Goal: Task Accomplishment & Management: Complete application form

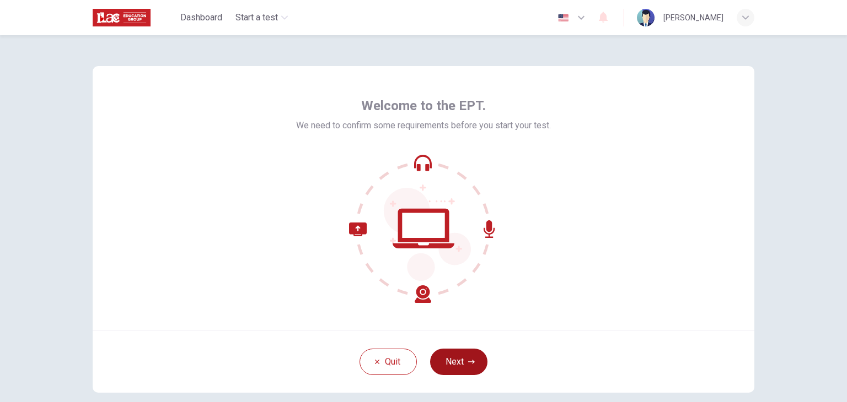
click at [445, 364] on button "Next" at bounding box center [458, 362] width 57 height 26
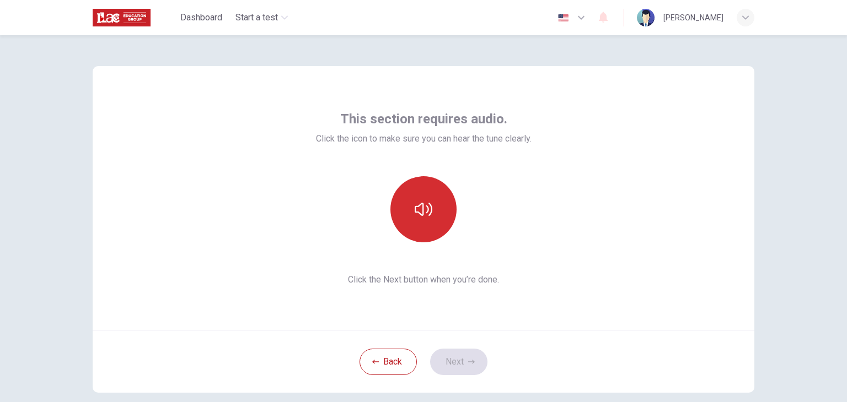
click at [418, 218] on button "button" at bounding box center [423, 209] width 66 height 66
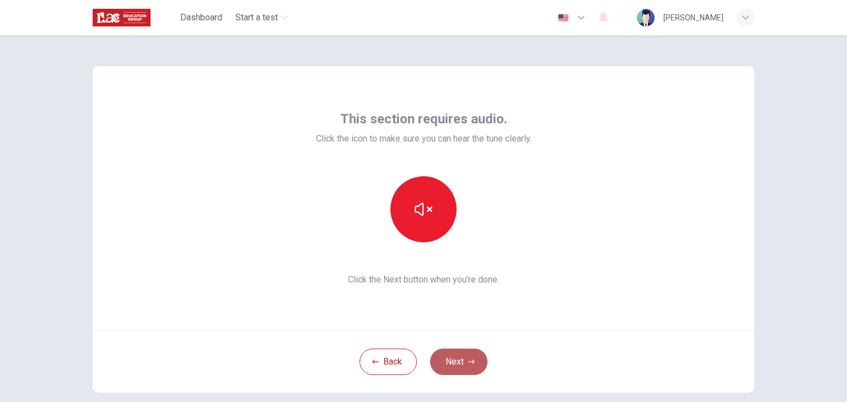
click at [441, 351] on button "Next" at bounding box center [458, 362] width 57 height 26
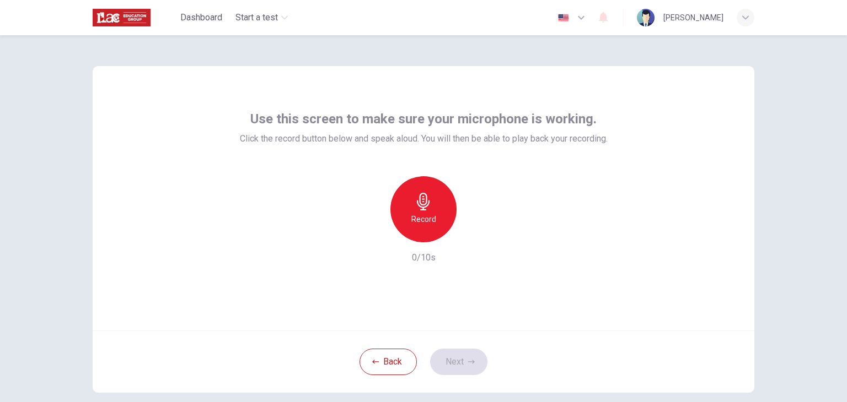
click at [424, 219] on h6 "Record" at bounding box center [423, 219] width 25 height 13
click at [454, 353] on button "Next" at bounding box center [458, 362] width 57 height 26
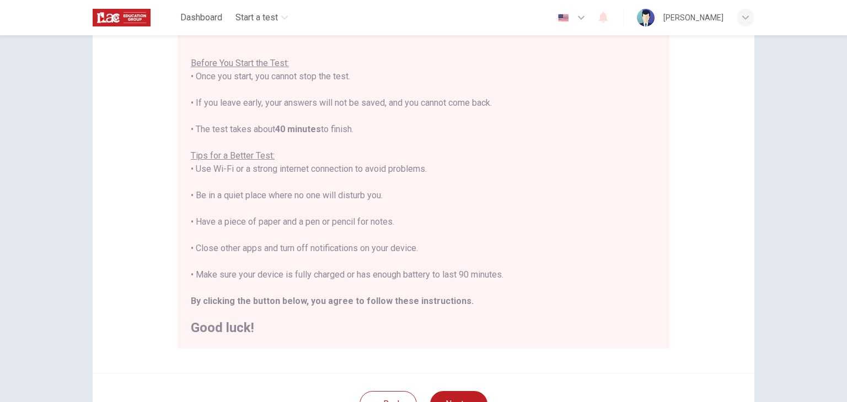
scroll to position [211, 0]
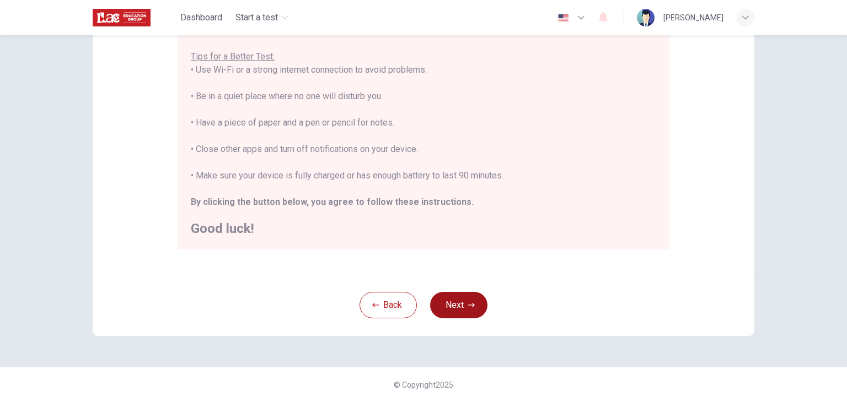
click at [478, 303] on button "Next" at bounding box center [458, 305] width 57 height 26
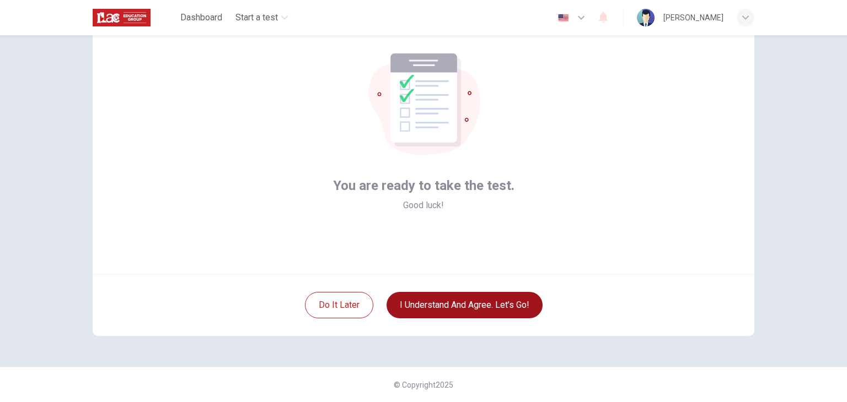
scroll to position [57, 0]
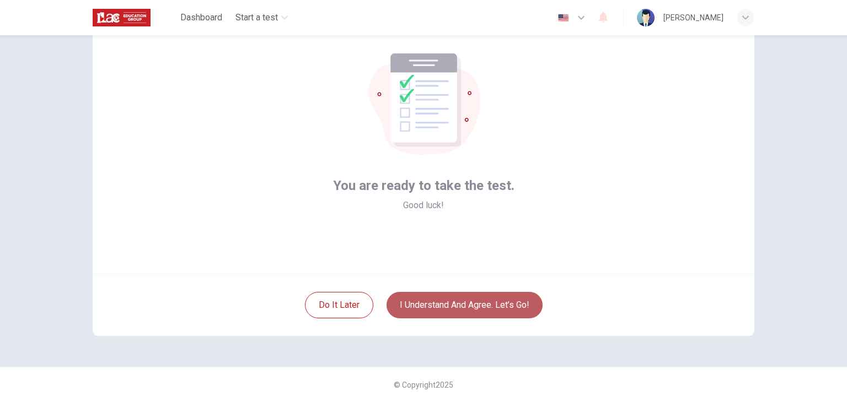
click at [470, 307] on button "I understand and agree. Let’s go!" at bounding box center [464, 305] width 156 height 26
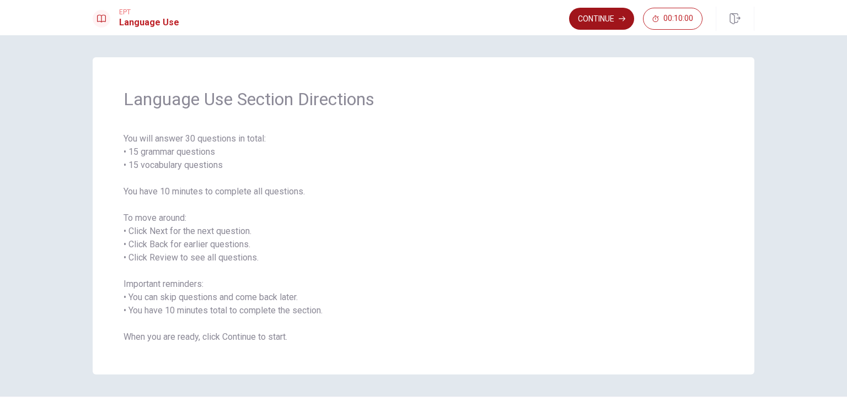
click at [600, 25] on button "Continue" at bounding box center [601, 19] width 65 height 22
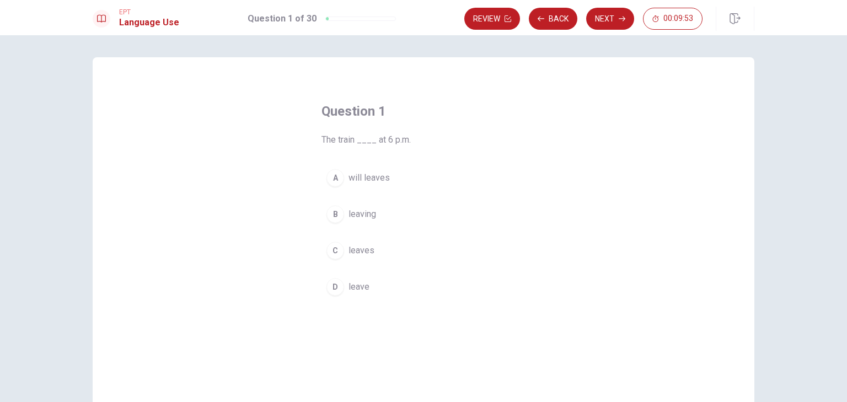
click at [344, 181] on button "A will leaves" at bounding box center [423, 178] width 204 height 28
click at [368, 254] on span "leaves" at bounding box center [361, 250] width 26 height 13
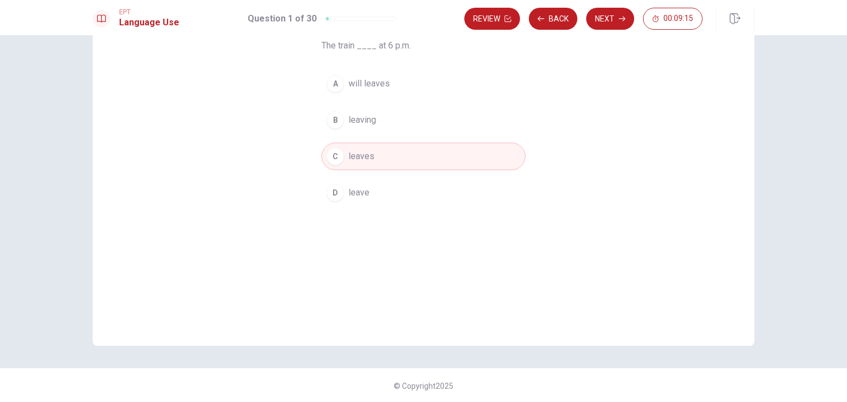
scroll to position [95, 0]
click at [613, 14] on button "Next" at bounding box center [610, 19] width 48 height 22
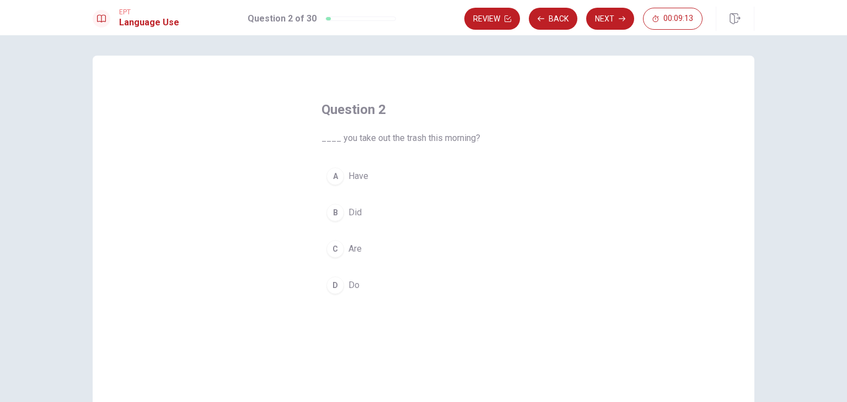
scroll to position [0, 0]
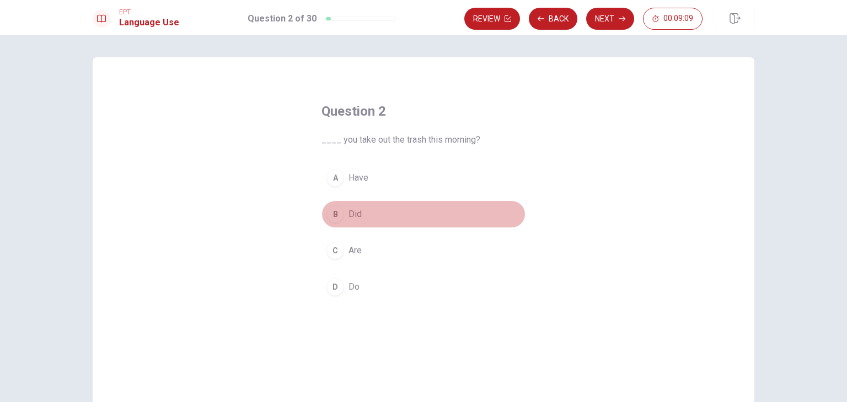
click at [348, 219] on span "Did" at bounding box center [354, 214] width 13 height 13
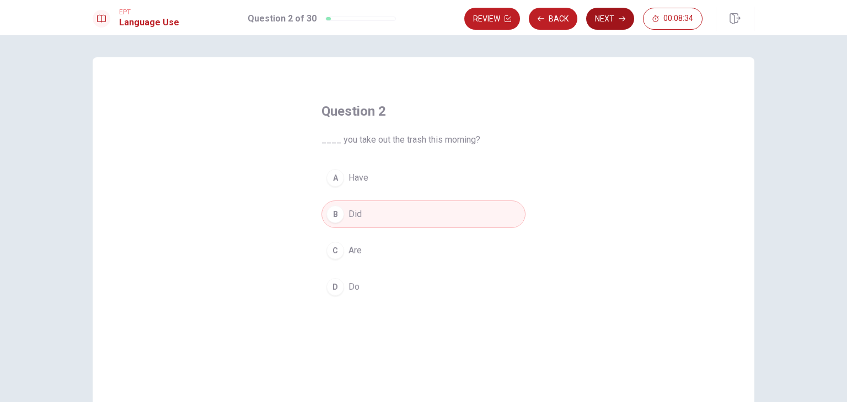
click at [608, 23] on button "Next" at bounding box center [610, 19] width 48 height 22
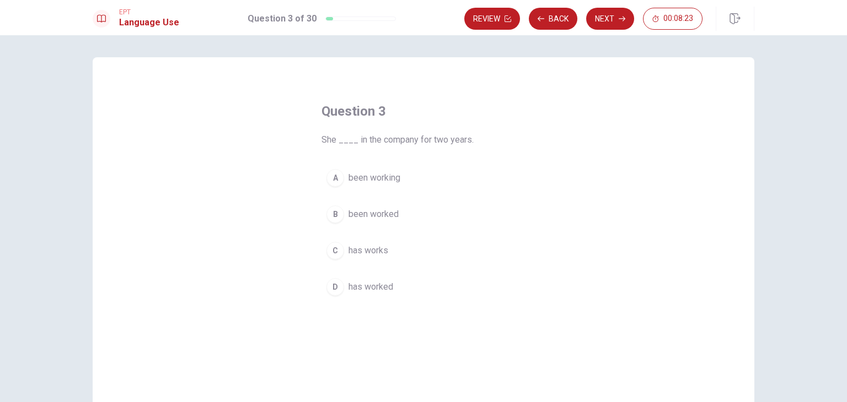
click at [385, 184] on span "been working" at bounding box center [374, 177] width 52 height 13
click at [381, 283] on span "has worked" at bounding box center [370, 287] width 45 height 13
click at [393, 286] on button "D has worked" at bounding box center [423, 287] width 204 height 28
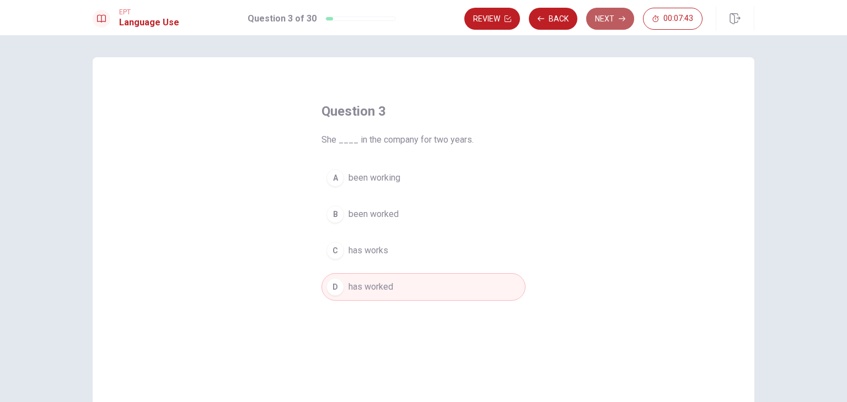
click at [616, 25] on button "Next" at bounding box center [610, 19] width 48 height 22
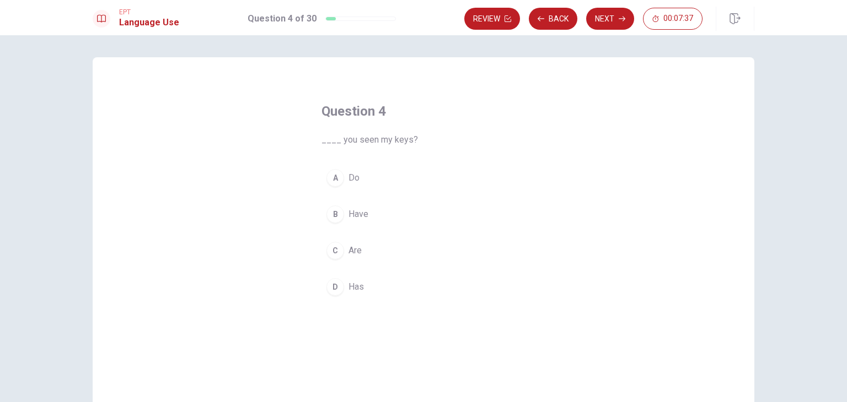
click at [366, 182] on button "A Do" at bounding box center [423, 178] width 204 height 28
click at [401, 217] on button "B Have" at bounding box center [423, 215] width 204 height 28
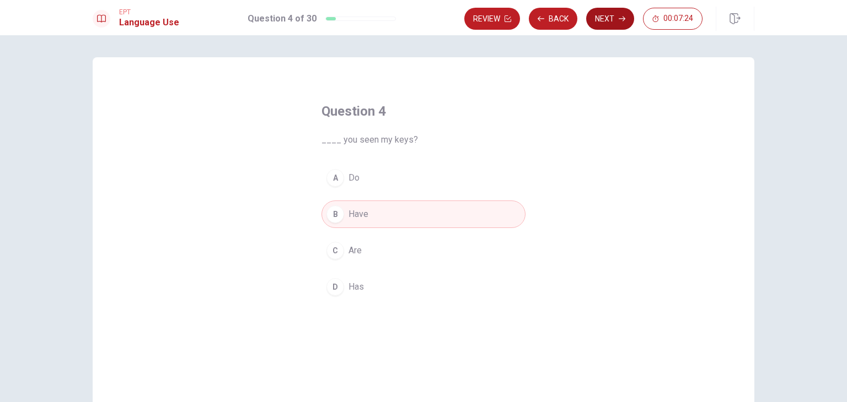
click at [607, 22] on button "Next" at bounding box center [610, 19] width 48 height 22
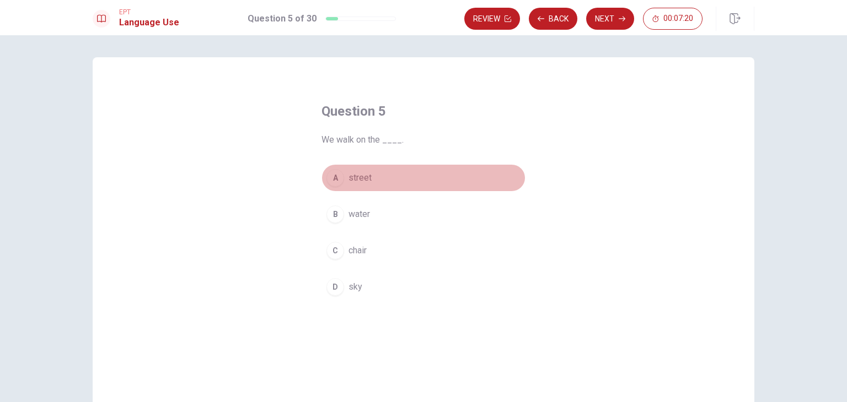
click at [360, 183] on span "street" at bounding box center [359, 177] width 23 height 13
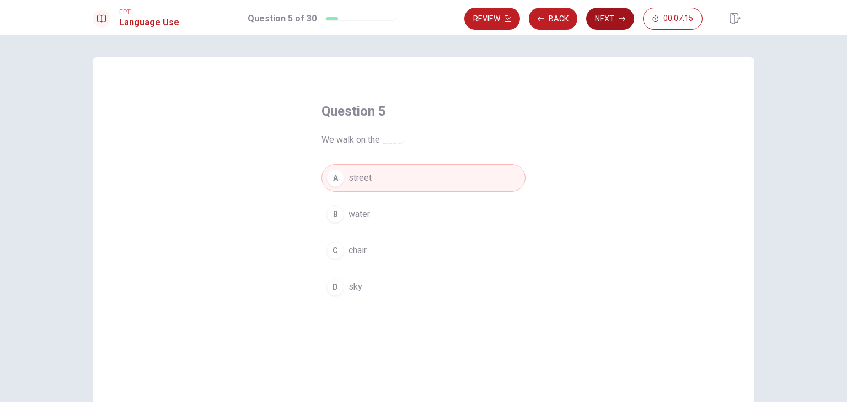
click at [606, 22] on button "Next" at bounding box center [610, 19] width 48 height 22
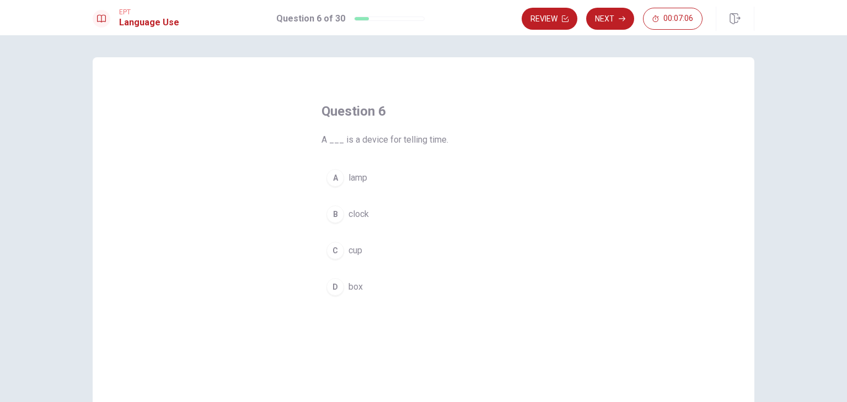
click at [364, 220] on span "clock" at bounding box center [358, 214] width 20 height 13
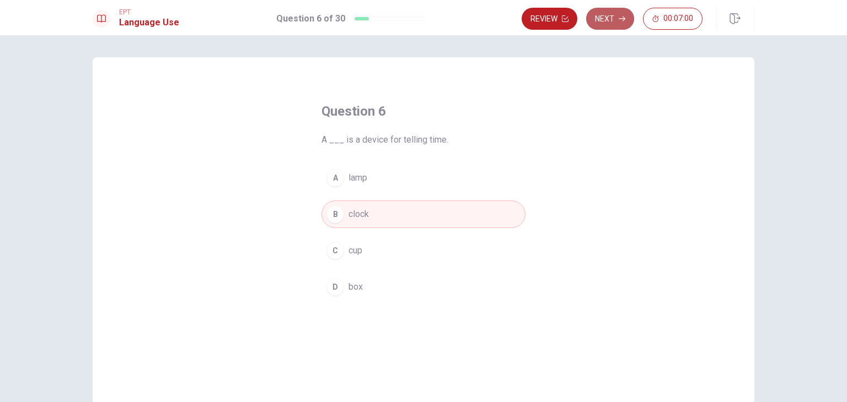
click at [613, 26] on button "Next" at bounding box center [610, 19] width 48 height 22
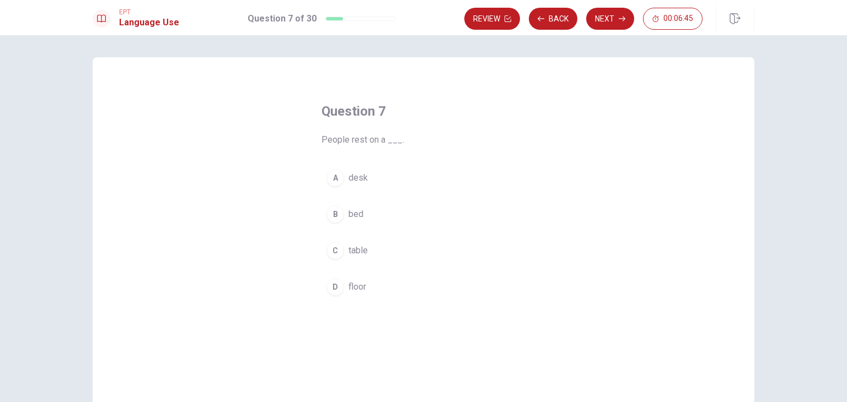
click at [359, 219] on span "bed" at bounding box center [355, 214] width 15 height 13
drag, startPoint x: 619, startPoint y: 25, endPoint x: 611, endPoint y: 26, distance: 8.3
click at [619, 25] on button "Next" at bounding box center [610, 19] width 48 height 22
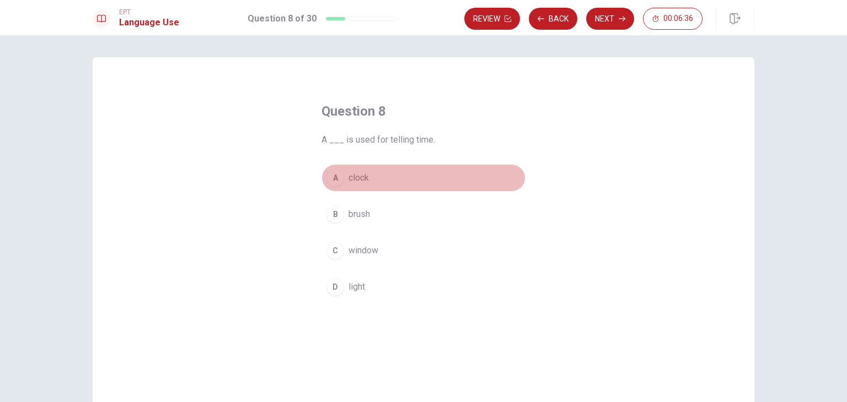
click at [353, 184] on span "clock" at bounding box center [358, 177] width 20 height 13
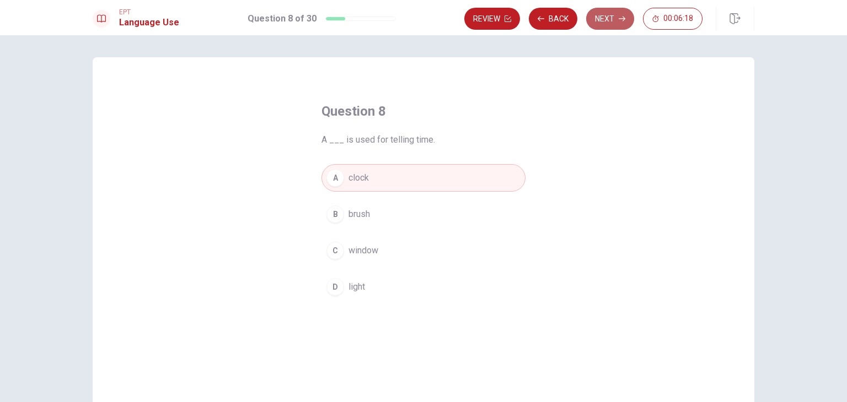
click at [616, 16] on button "Next" at bounding box center [610, 19] width 48 height 22
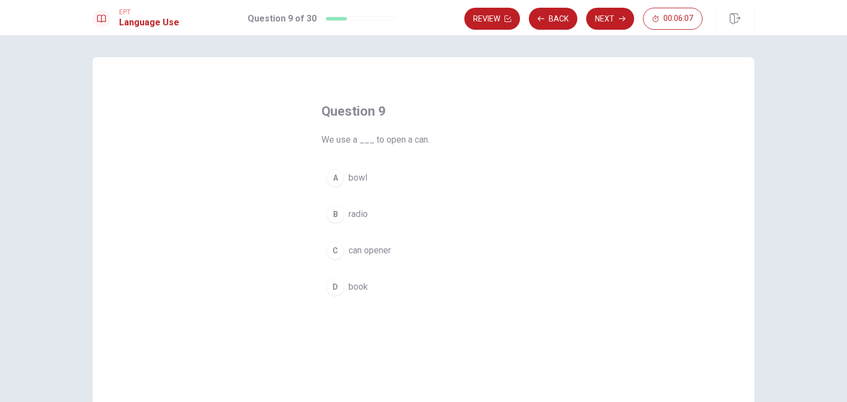
click at [376, 247] on span "can opener" at bounding box center [369, 250] width 42 height 13
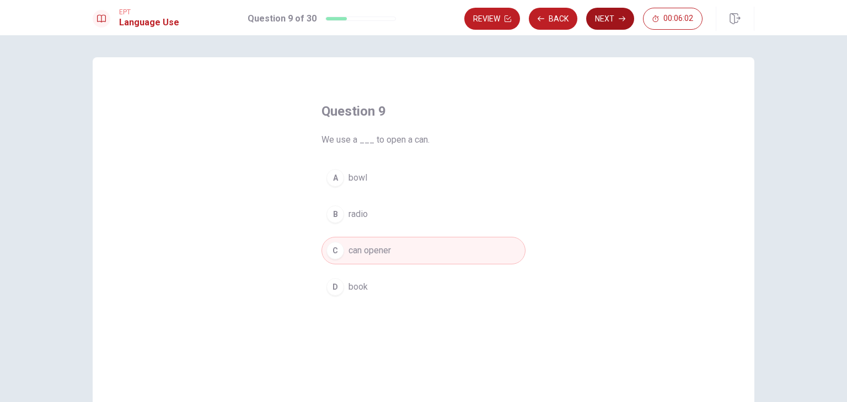
click at [604, 20] on button "Next" at bounding box center [610, 19] width 48 height 22
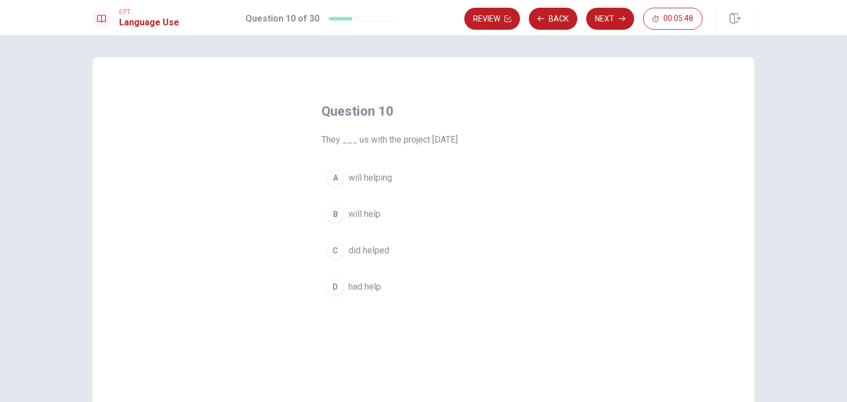
click at [366, 219] on span "will help" at bounding box center [364, 214] width 32 height 13
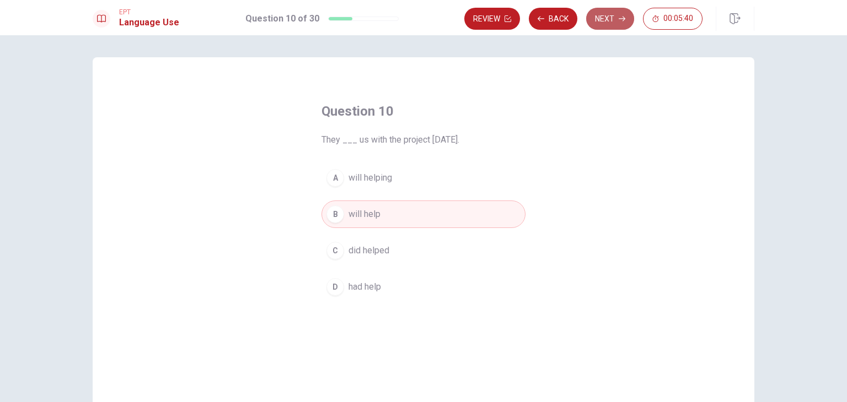
click at [619, 23] on button "Next" at bounding box center [610, 19] width 48 height 22
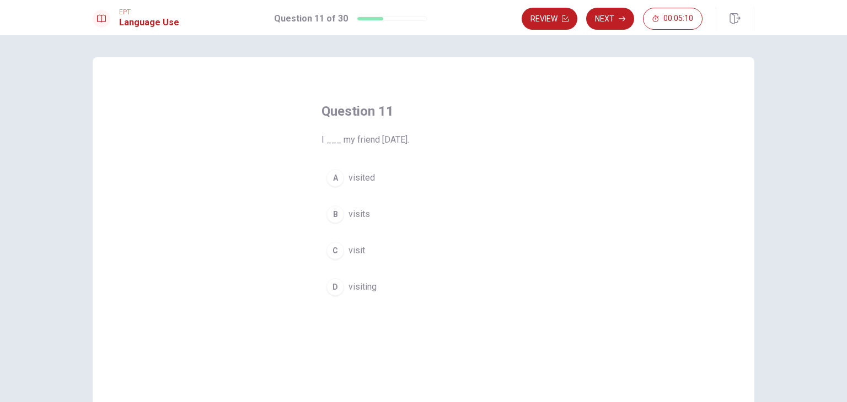
click at [365, 179] on span "visited" at bounding box center [361, 177] width 26 height 13
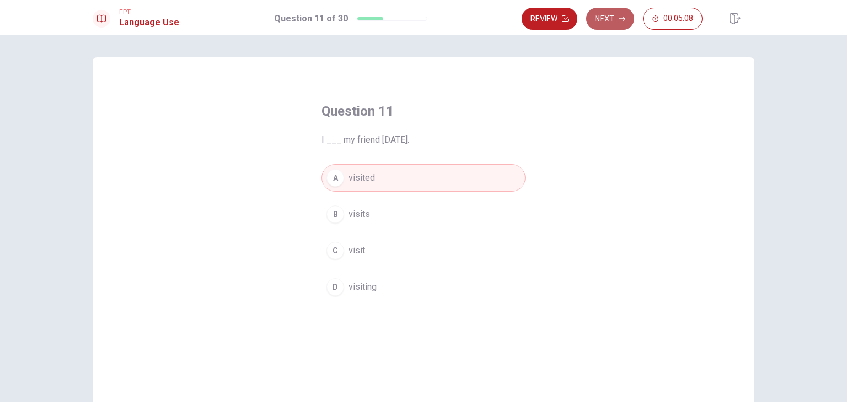
click at [601, 21] on button "Next" at bounding box center [610, 19] width 48 height 22
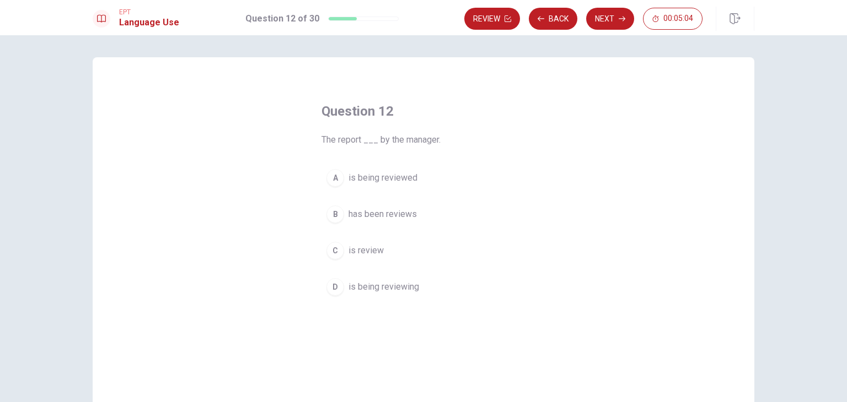
click at [396, 181] on span "is being reviewed" at bounding box center [382, 177] width 69 height 13
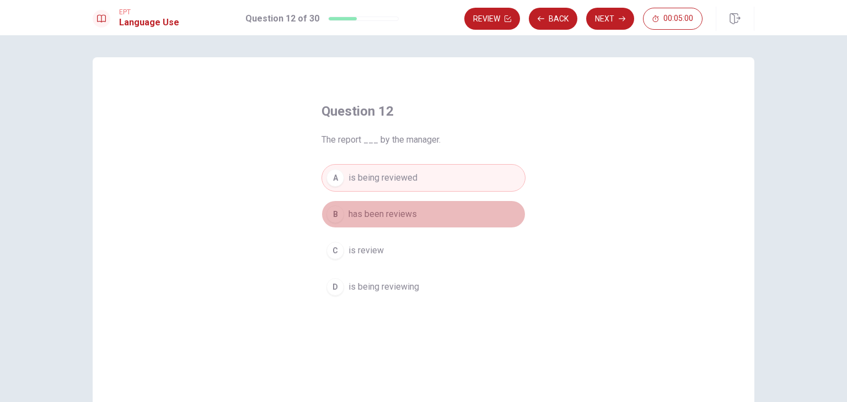
click at [392, 208] on span "has been reviews" at bounding box center [382, 214] width 68 height 13
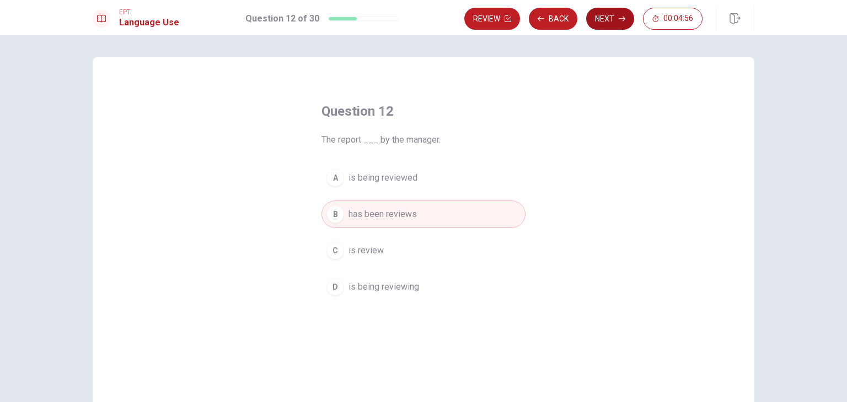
click at [619, 21] on icon "button" at bounding box center [621, 18] width 7 height 7
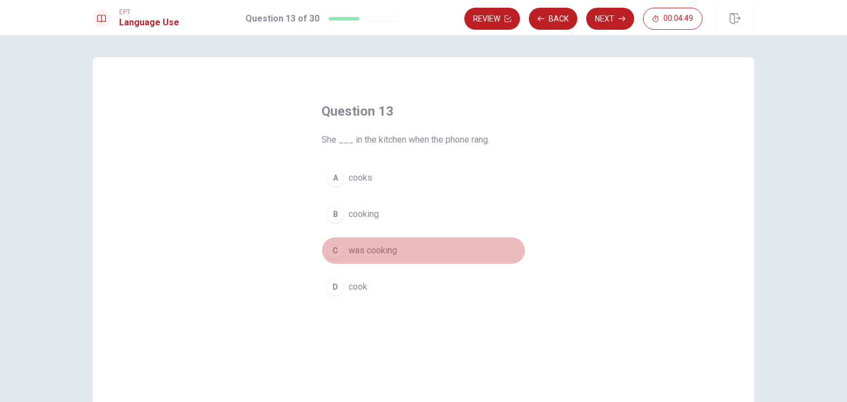
click at [375, 252] on span "was cooking" at bounding box center [372, 250] width 48 height 13
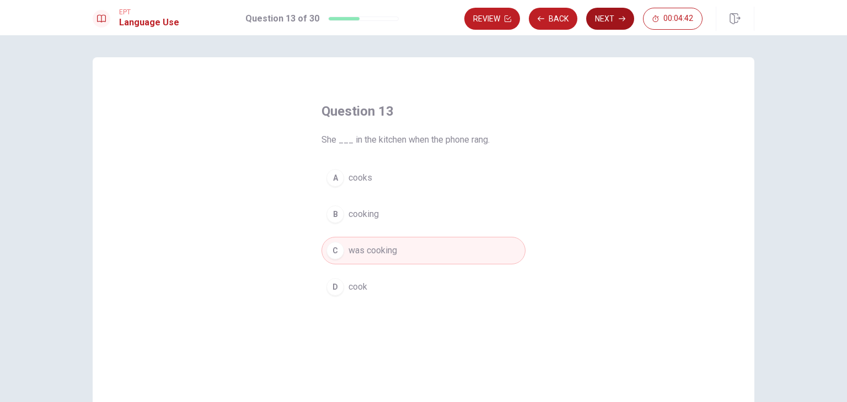
click at [600, 18] on button "Next" at bounding box center [610, 19] width 48 height 22
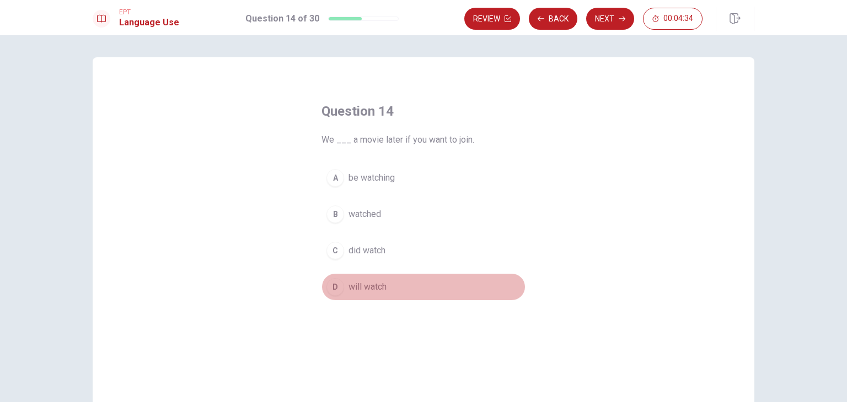
click at [381, 285] on span "will watch" at bounding box center [367, 287] width 38 height 13
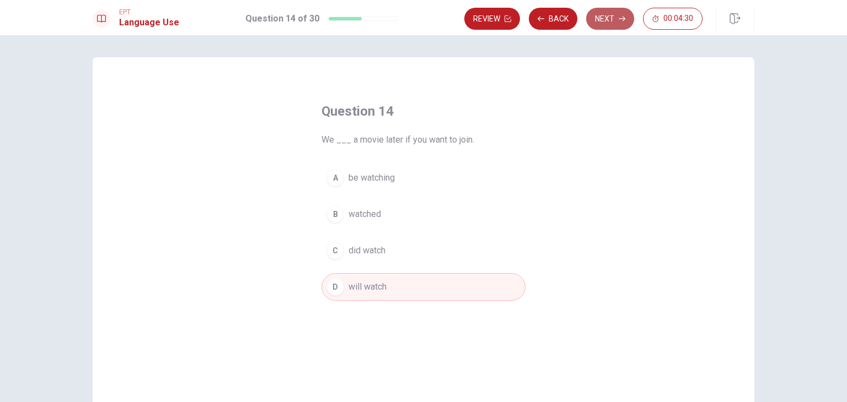
click at [619, 20] on icon "button" at bounding box center [621, 18] width 7 height 7
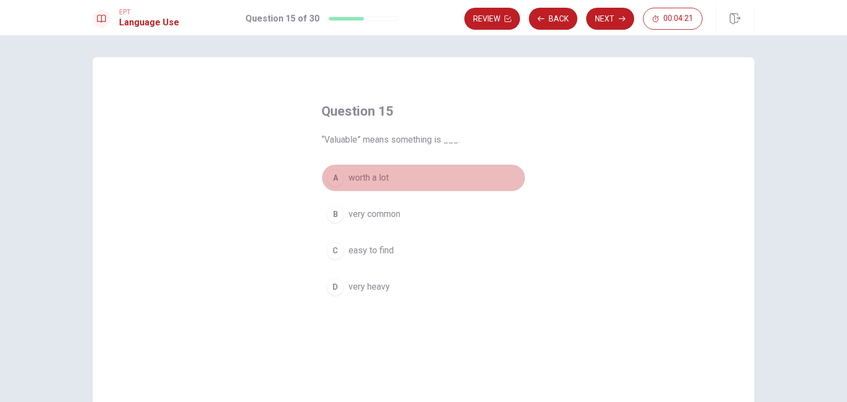
click at [372, 181] on span "worth a lot" at bounding box center [368, 177] width 40 height 13
click at [372, 180] on span "worth a lot" at bounding box center [368, 177] width 40 height 13
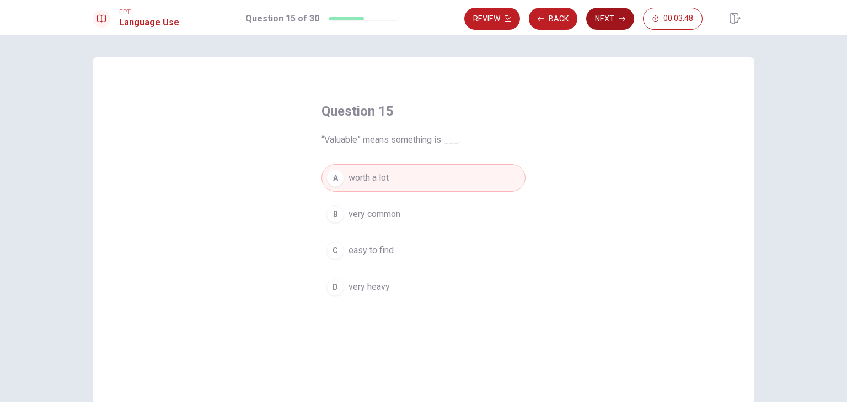
click at [615, 20] on button "Next" at bounding box center [610, 19] width 48 height 22
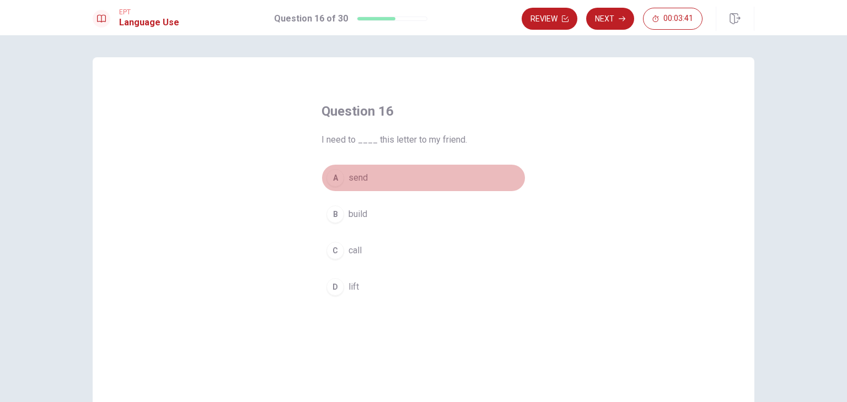
drag, startPoint x: 392, startPoint y: 175, endPoint x: 387, endPoint y: 170, distance: 7.1
click at [391, 175] on button "A send" at bounding box center [423, 178] width 204 height 28
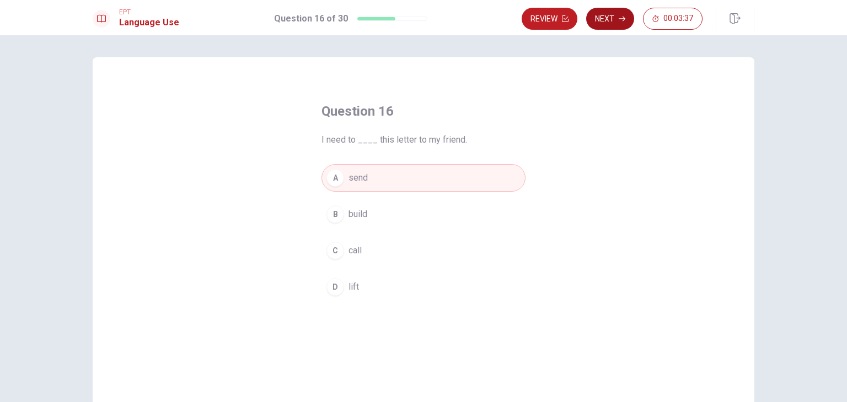
click at [611, 27] on button "Next" at bounding box center [610, 19] width 48 height 22
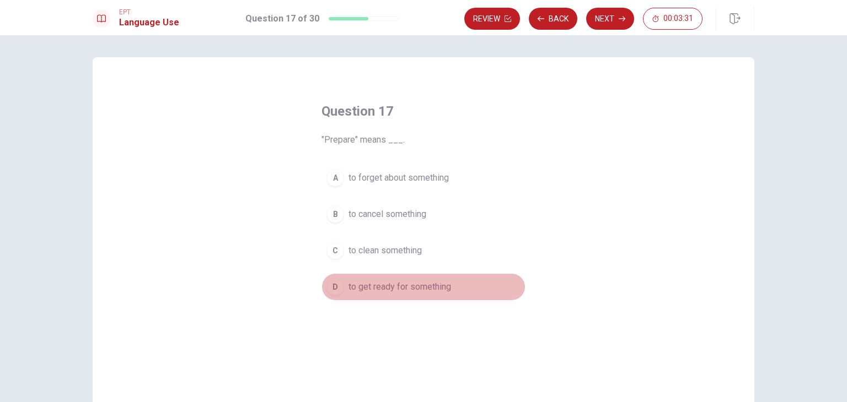
click at [417, 290] on span "to get ready for something" at bounding box center [399, 287] width 103 height 13
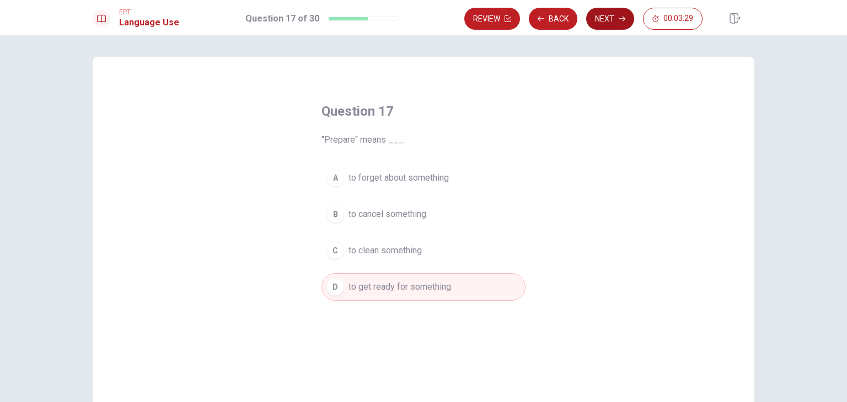
click at [621, 26] on button "Next" at bounding box center [610, 19] width 48 height 22
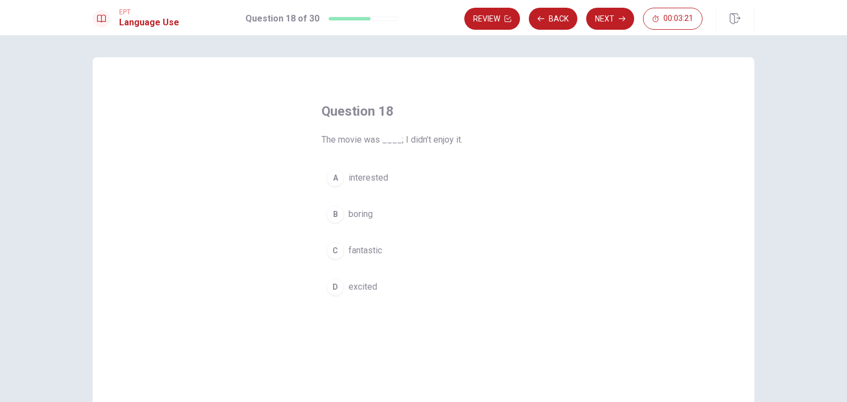
click at [368, 208] on span "boring" at bounding box center [360, 214] width 24 height 13
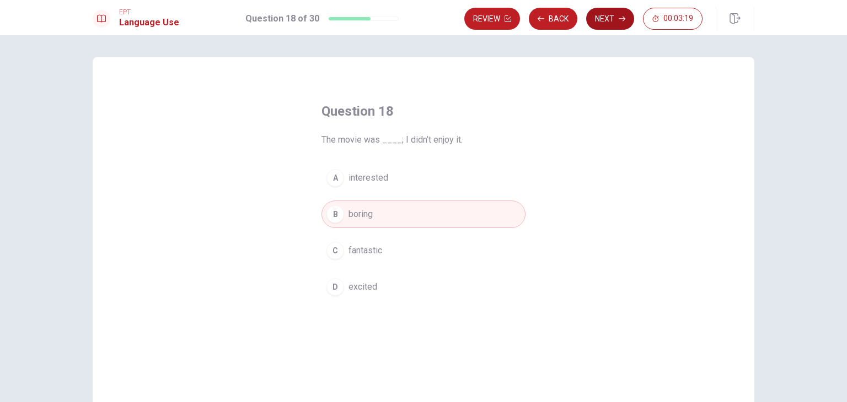
click at [621, 24] on button "Next" at bounding box center [610, 19] width 48 height 22
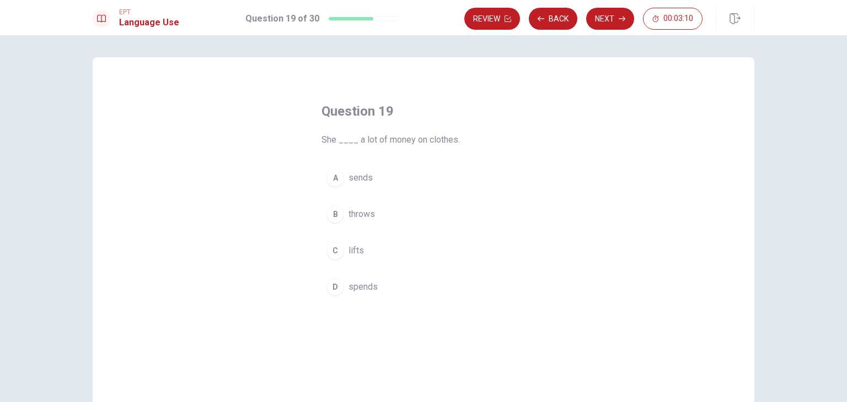
click at [361, 281] on span "spends" at bounding box center [362, 287] width 29 height 13
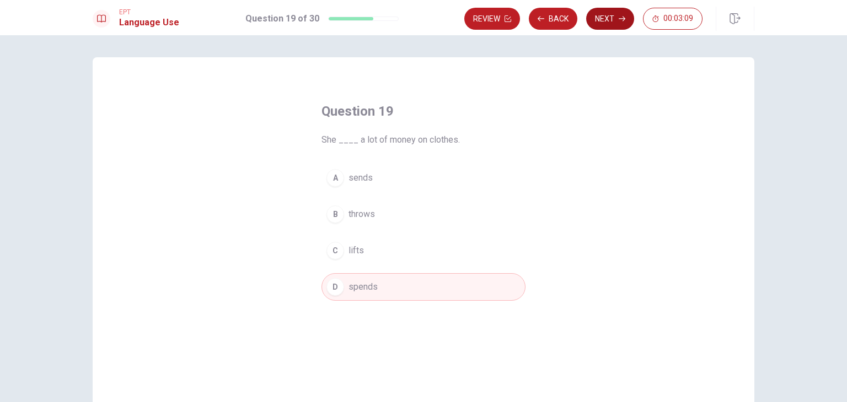
click at [607, 23] on button "Next" at bounding box center [610, 19] width 48 height 22
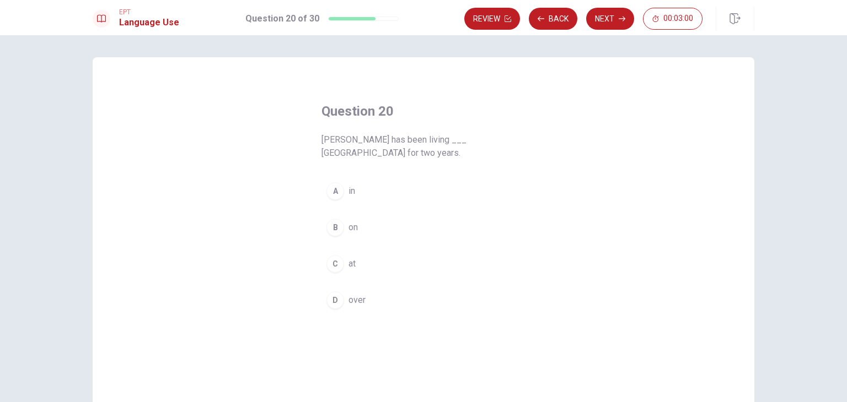
click at [352, 221] on span "on" at bounding box center [352, 227] width 9 height 13
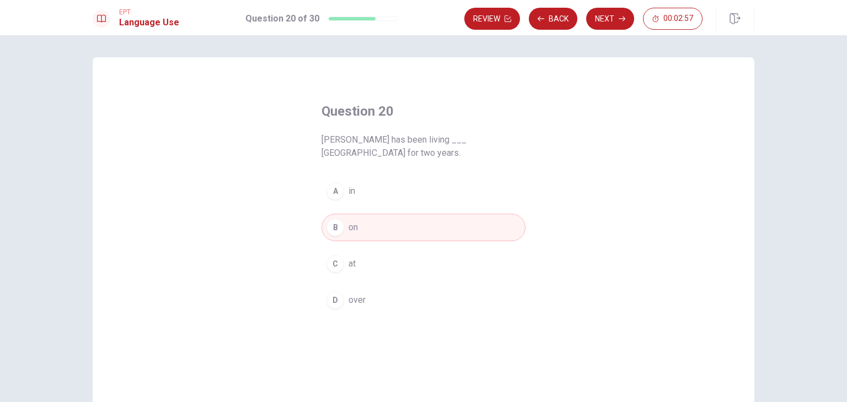
click at [367, 182] on button "A in" at bounding box center [423, 191] width 204 height 28
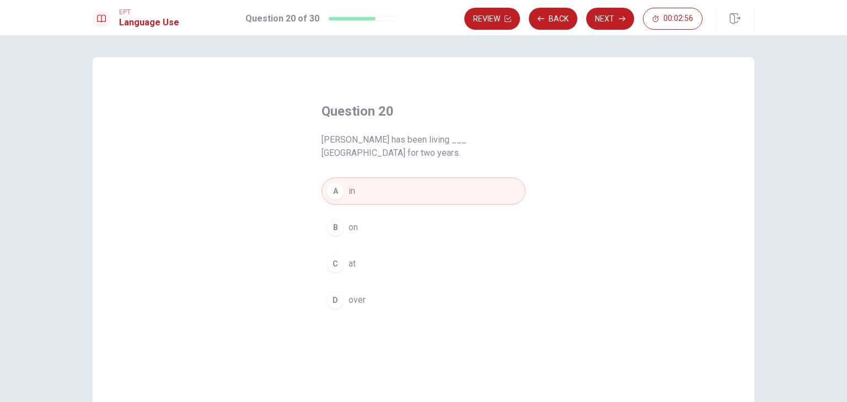
click at [602, 12] on button "Next" at bounding box center [610, 19] width 48 height 22
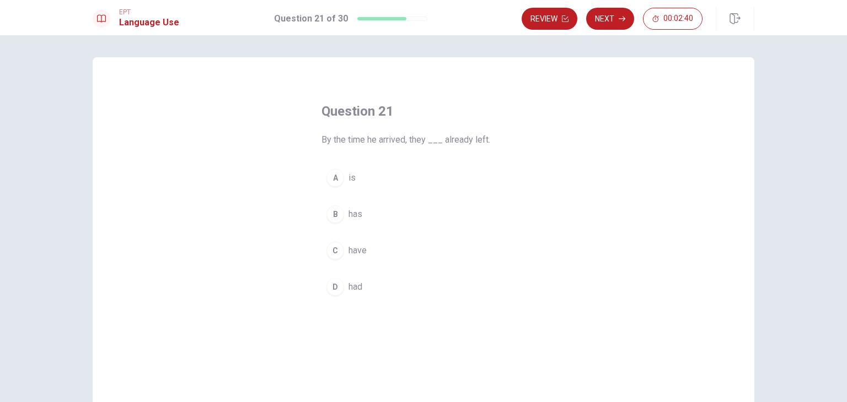
click at [355, 290] on span "had" at bounding box center [355, 287] width 14 height 13
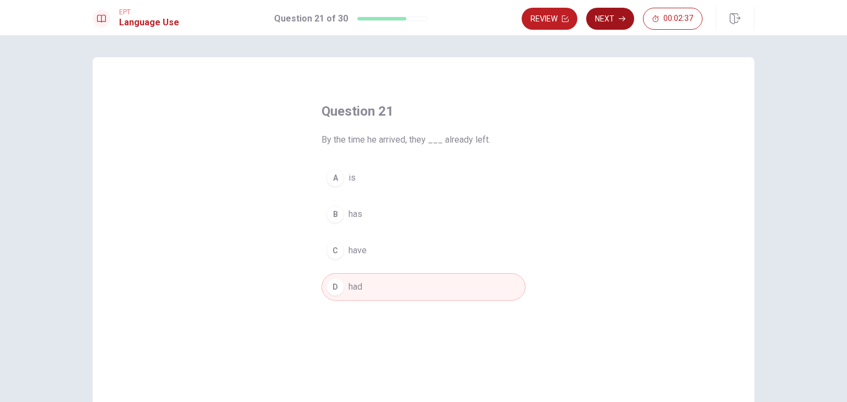
click at [605, 29] on button "Next" at bounding box center [610, 19] width 48 height 22
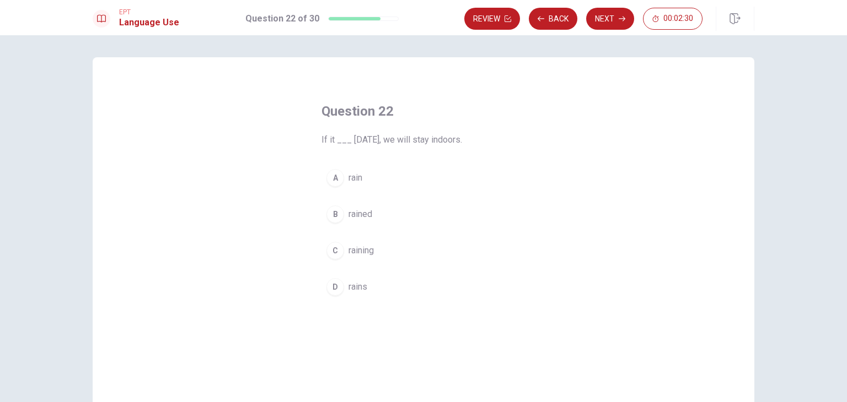
click at [369, 182] on button "A rain" at bounding box center [423, 178] width 204 height 28
click at [399, 252] on button "C raining" at bounding box center [423, 251] width 204 height 28
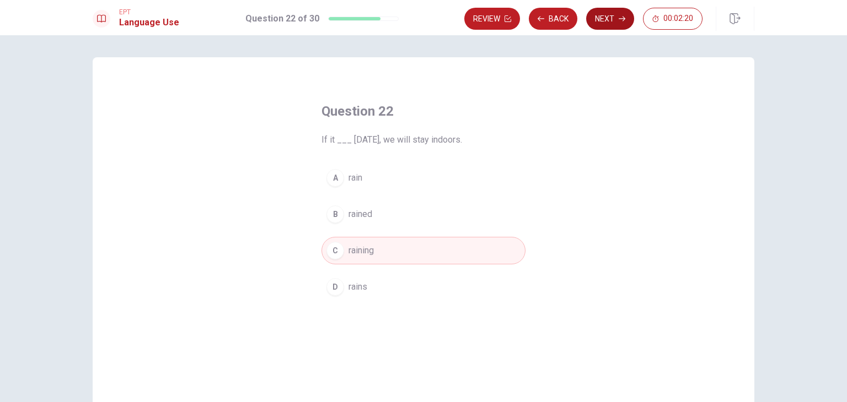
click at [608, 21] on button "Next" at bounding box center [610, 19] width 48 height 22
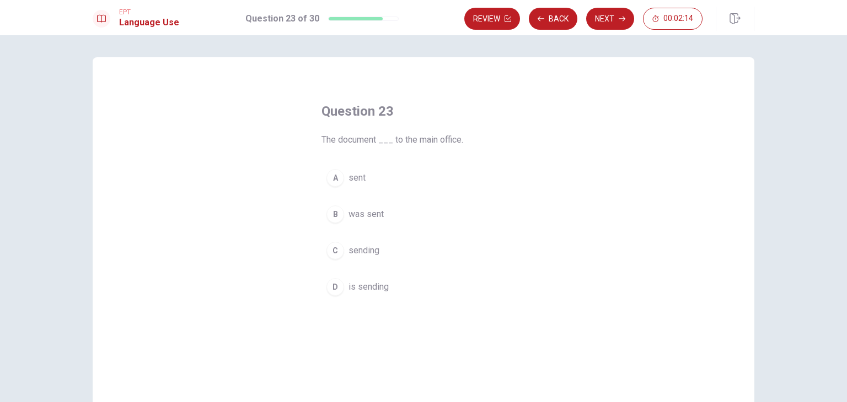
click at [391, 217] on button "B was sent" at bounding box center [423, 215] width 204 height 28
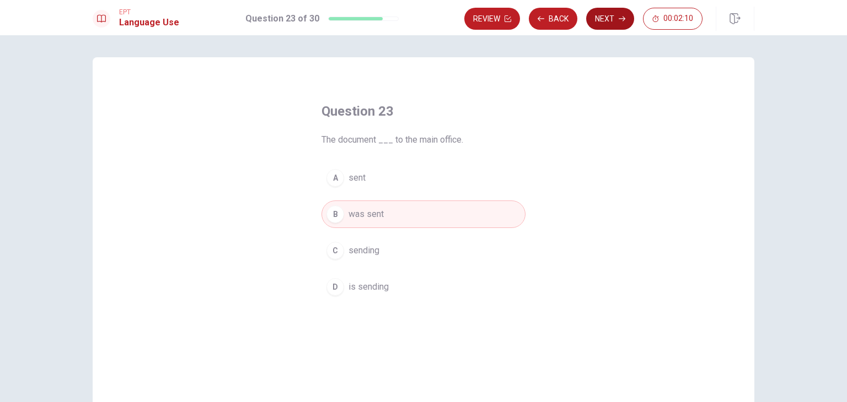
click at [602, 25] on button "Next" at bounding box center [610, 19] width 48 height 22
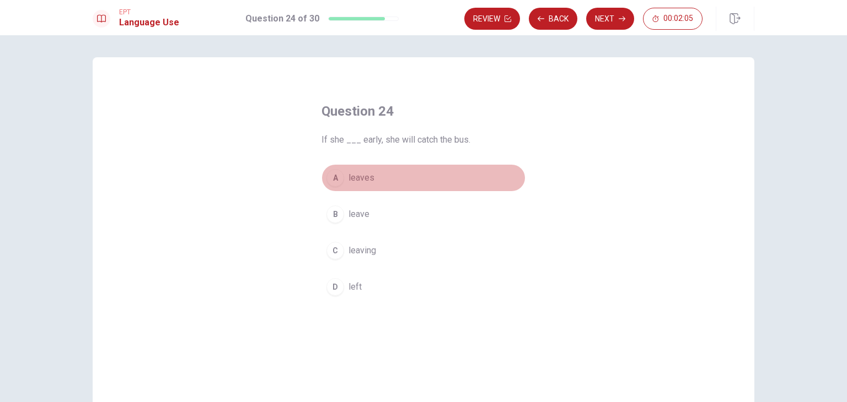
click at [364, 181] on span "leaves" at bounding box center [361, 177] width 26 height 13
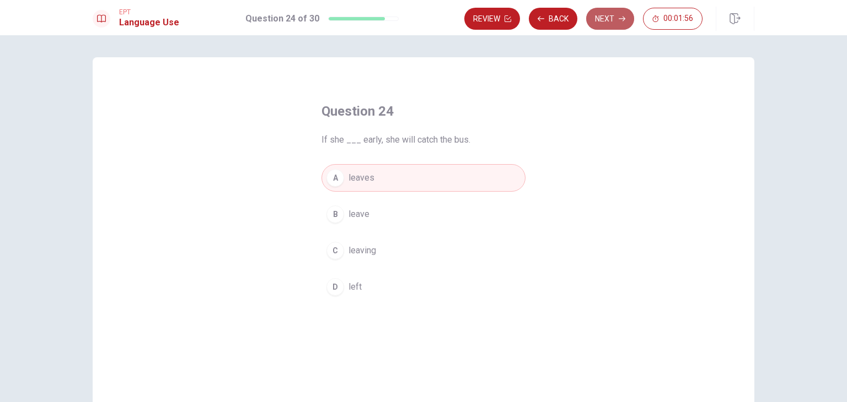
click at [617, 20] on button "Next" at bounding box center [610, 19] width 48 height 22
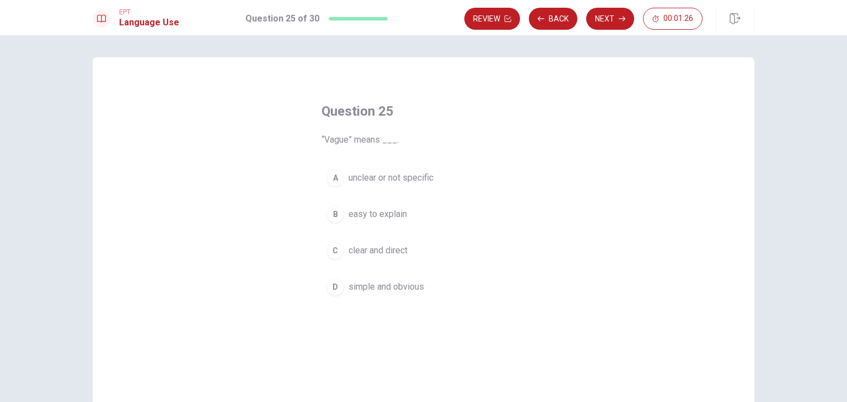
click at [367, 182] on span "unclear or not specific" at bounding box center [390, 177] width 85 height 13
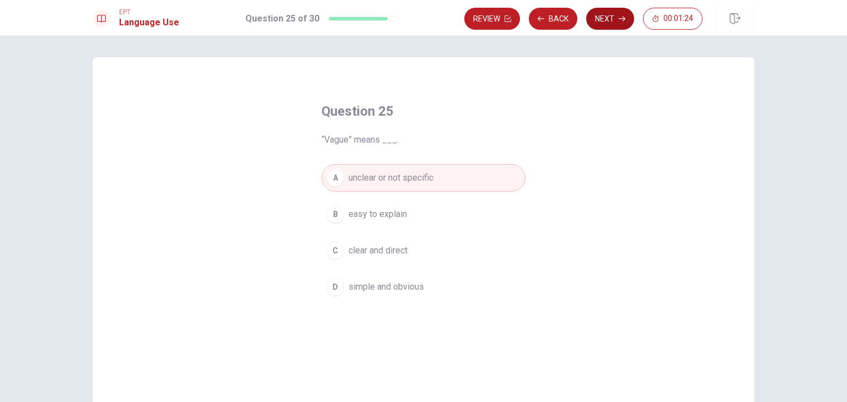
click at [615, 21] on button "Next" at bounding box center [610, 19] width 48 height 22
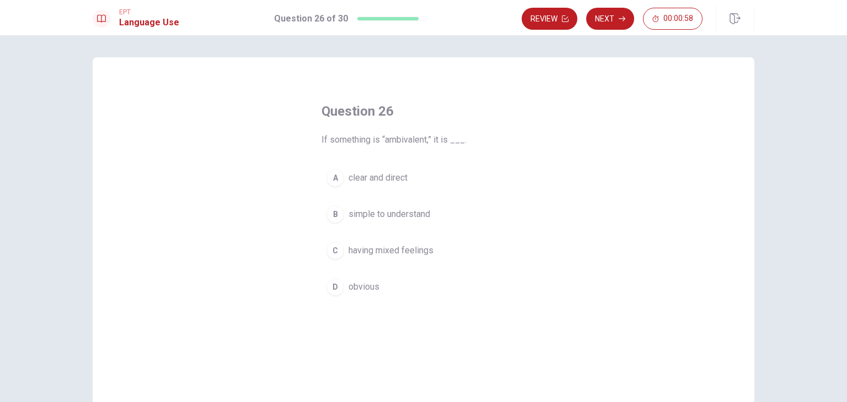
click at [399, 254] on span "having mixed feelings" at bounding box center [390, 250] width 85 height 13
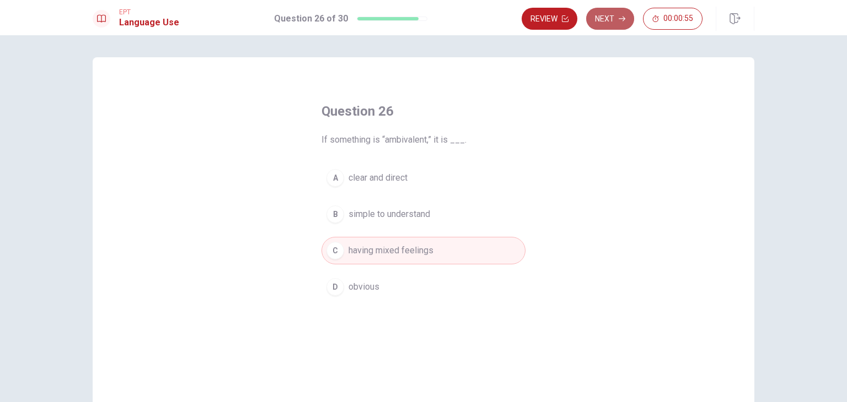
click at [614, 14] on button "Next" at bounding box center [610, 19] width 48 height 22
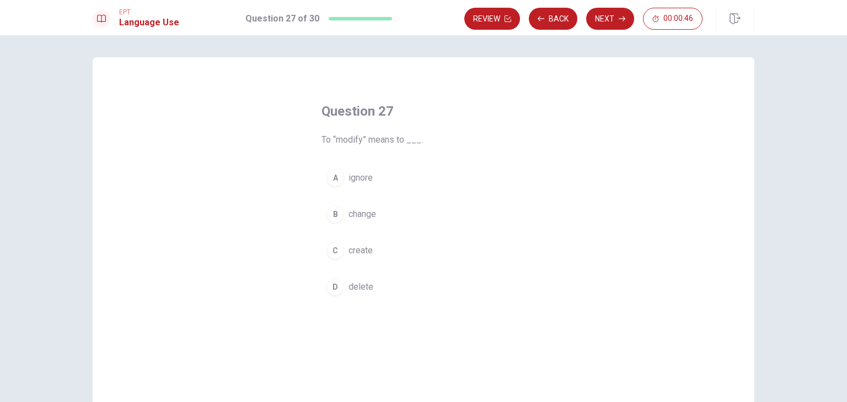
click at [362, 220] on span "change" at bounding box center [362, 214] width 28 height 13
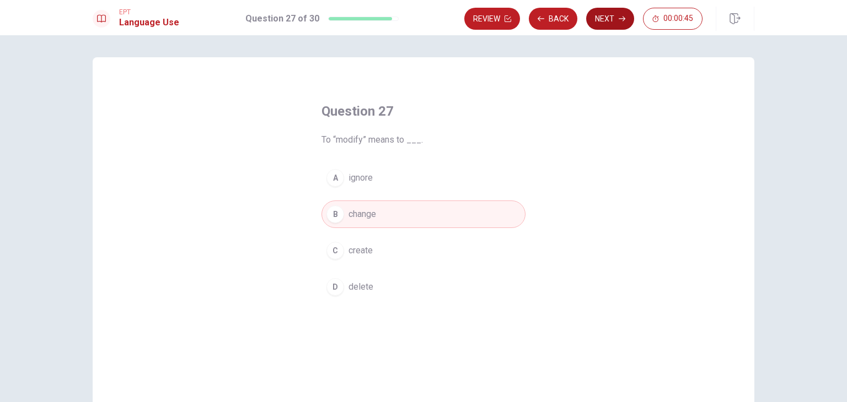
click at [613, 24] on button "Next" at bounding box center [610, 19] width 48 height 22
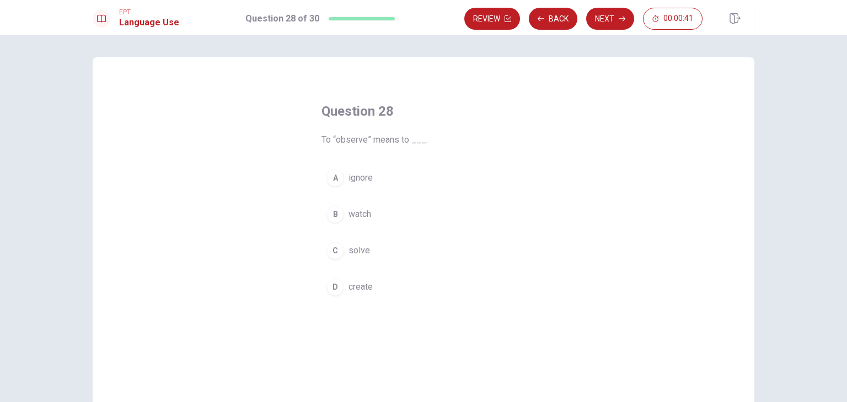
click at [362, 220] on span "watch" at bounding box center [359, 214] width 23 height 13
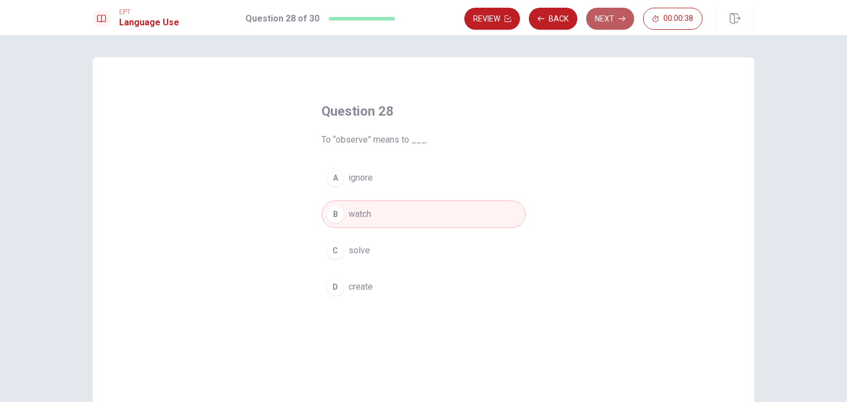
click at [609, 21] on button "Next" at bounding box center [610, 19] width 48 height 22
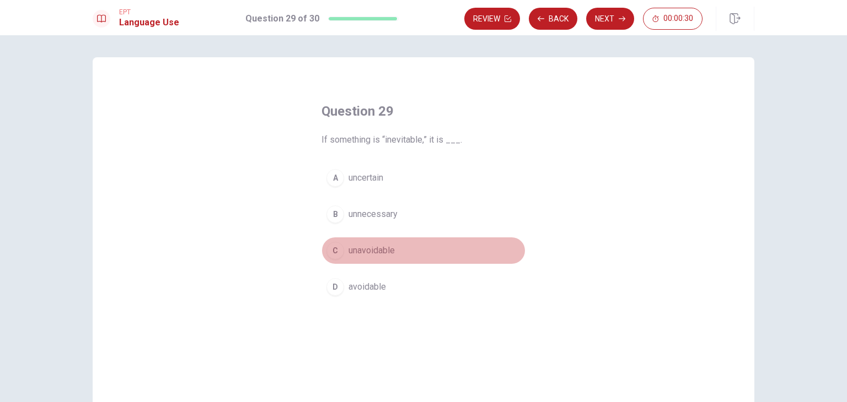
click at [391, 247] on span "unavoidable" at bounding box center [371, 250] width 46 height 13
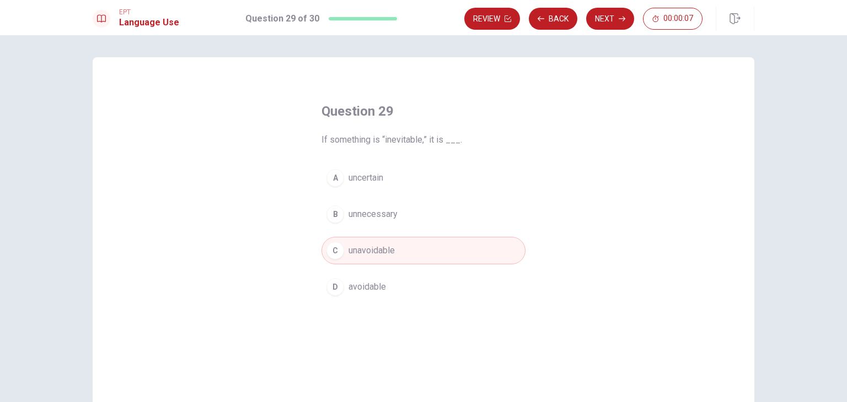
click at [613, 20] on button "Next" at bounding box center [610, 19] width 48 height 22
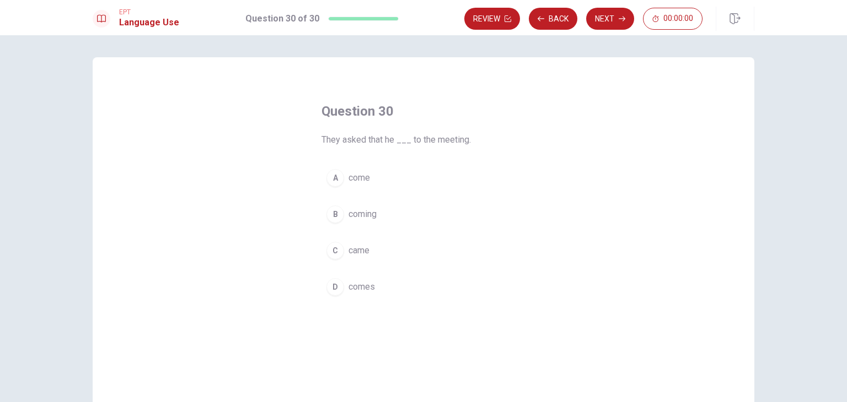
click at [370, 184] on button "A come" at bounding box center [423, 178] width 204 height 28
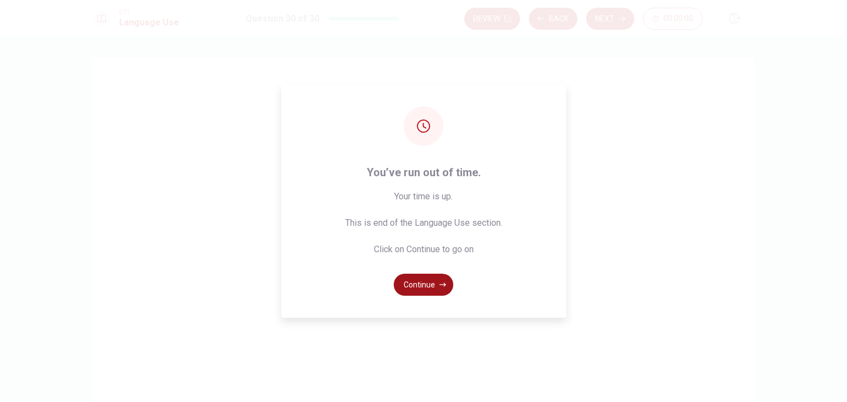
click at [440, 291] on button "Continue" at bounding box center [423, 285] width 60 height 22
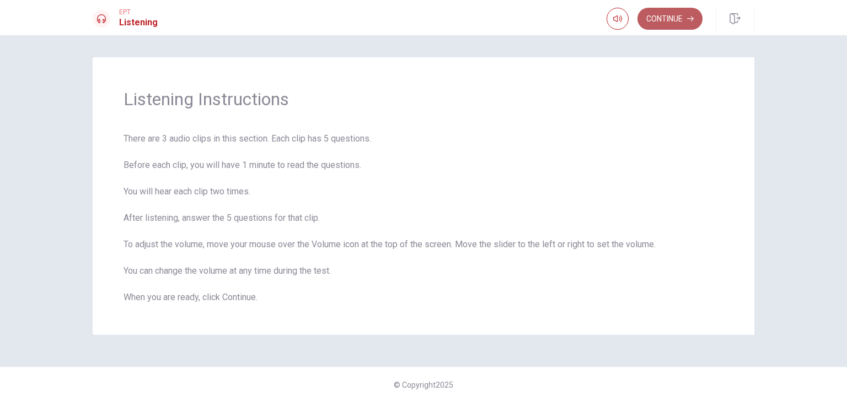
click at [681, 21] on button "Continue" at bounding box center [669, 19] width 65 height 22
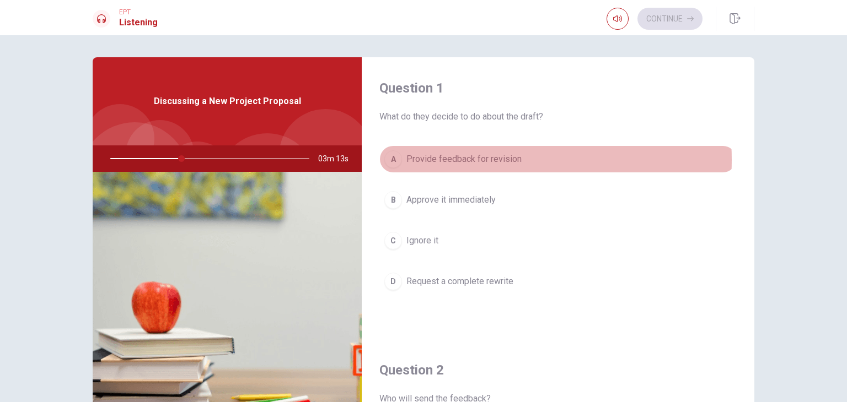
click at [476, 160] on span "Provide feedback for revision" at bounding box center [463, 159] width 115 height 13
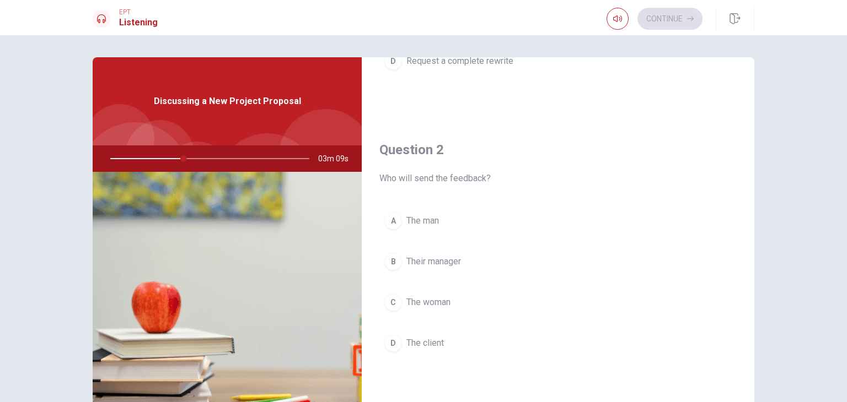
scroll to position [276, 0]
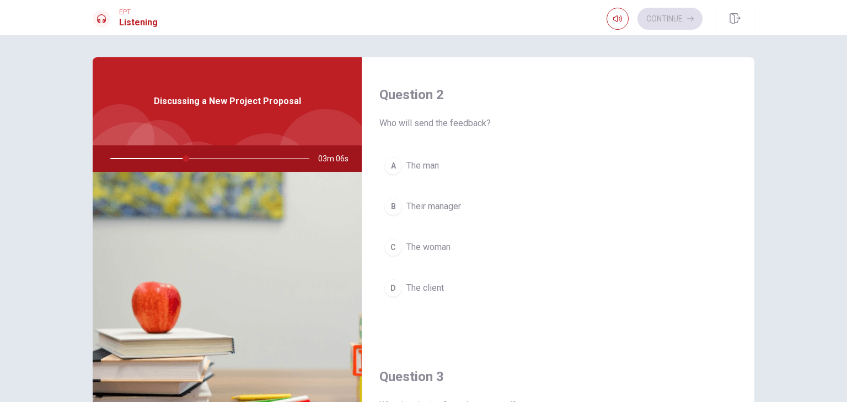
click at [443, 243] on span "The woman" at bounding box center [428, 247] width 44 height 13
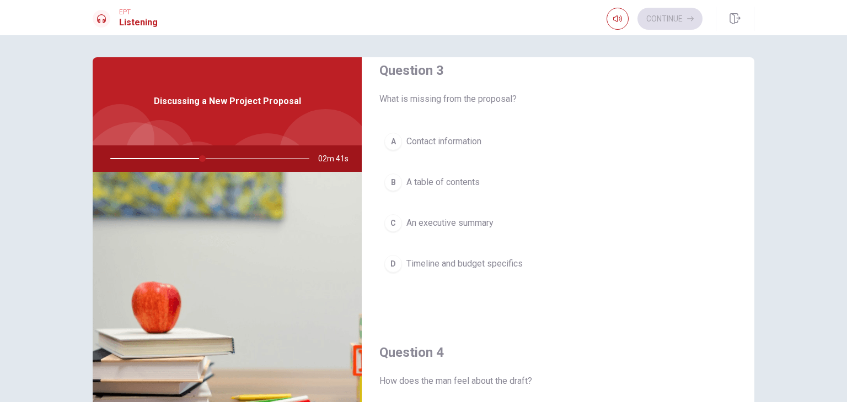
scroll to position [606, 0]
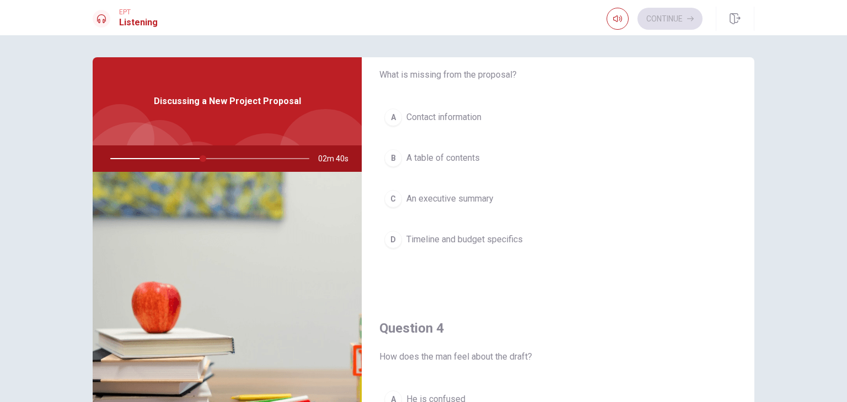
click at [461, 236] on span "Timeline and budget specifics" at bounding box center [464, 239] width 116 height 13
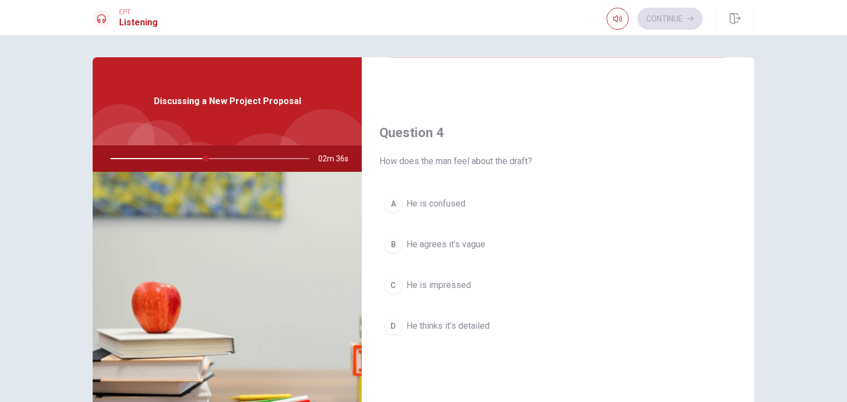
scroll to position [827, 0]
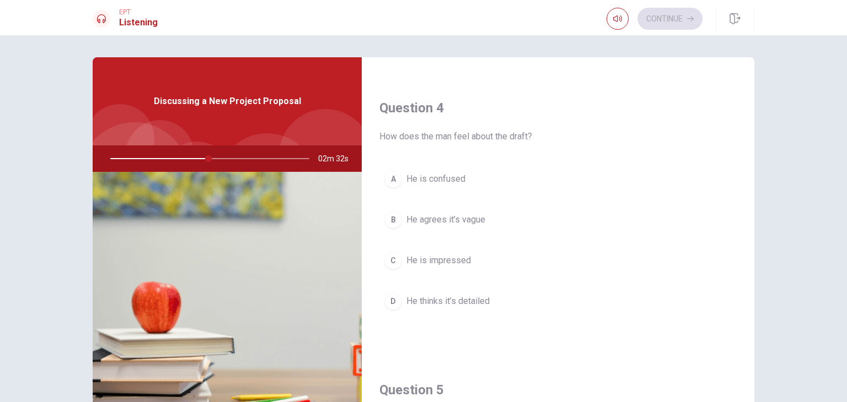
click at [454, 217] on span "He agrees it’s vague" at bounding box center [445, 219] width 79 height 13
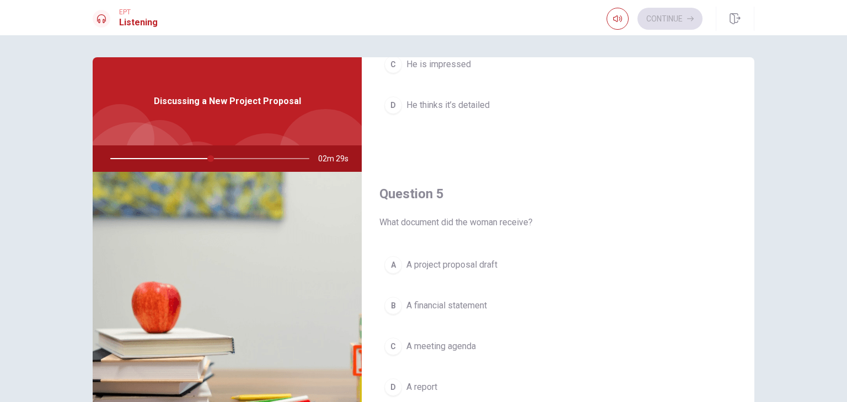
scroll to position [55, 0]
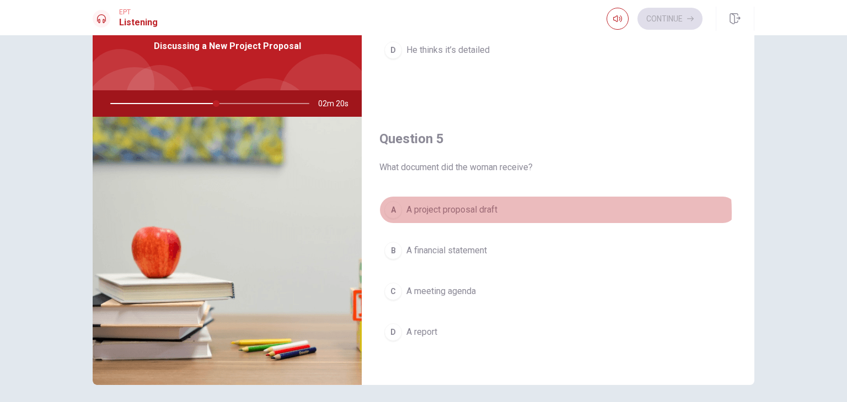
click at [527, 209] on button "A A project proposal draft" at bounding box center [557, 210] width 357 height 28
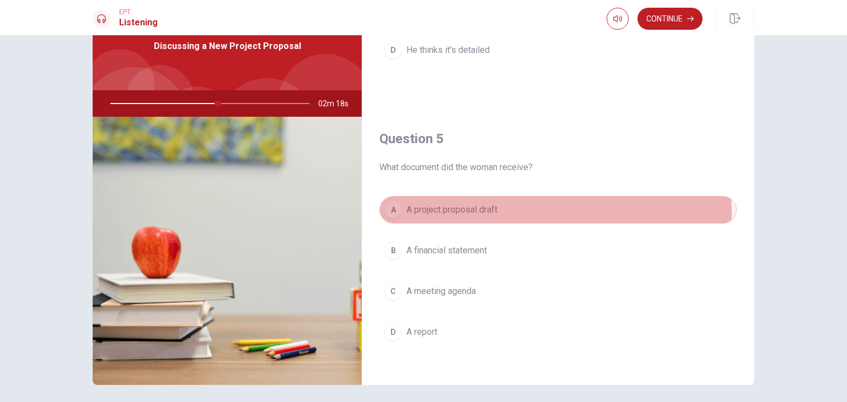
click at [527, 209] on button "A A project proposal draft" at bounding box center [557, 210] width 357 height 28
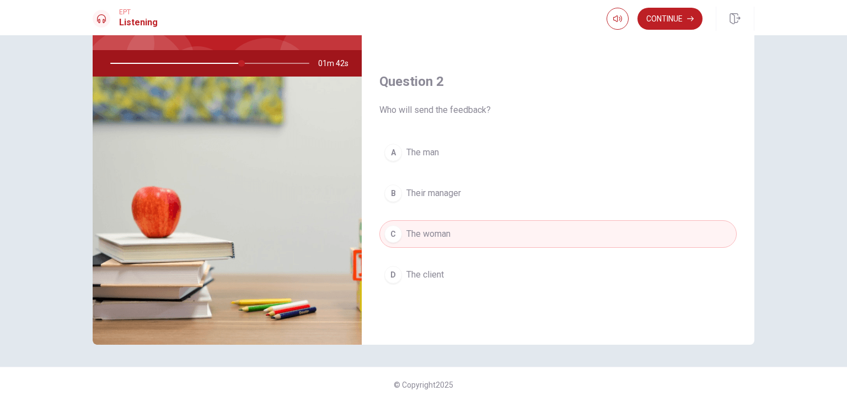
scroll to position [220, 0]
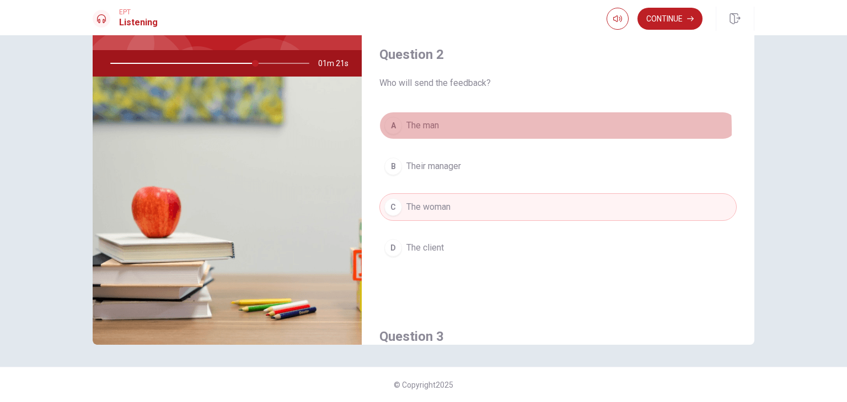
click at [460, 128] on button "A The man" at bounding box center [557, 126] width 357 height 28
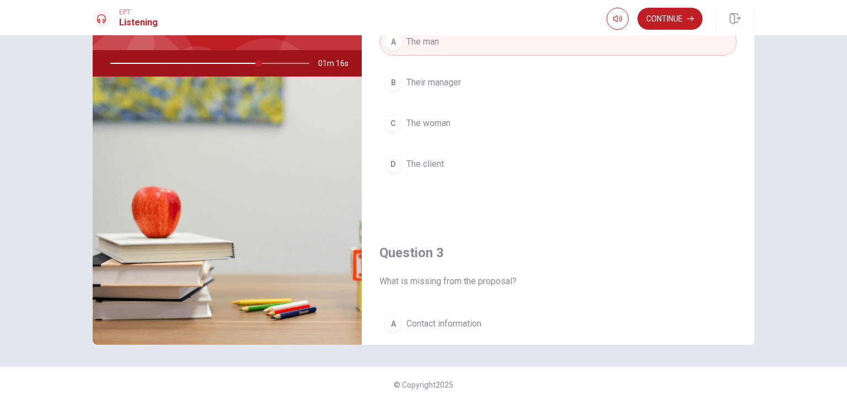
scroll to position [331, 0]
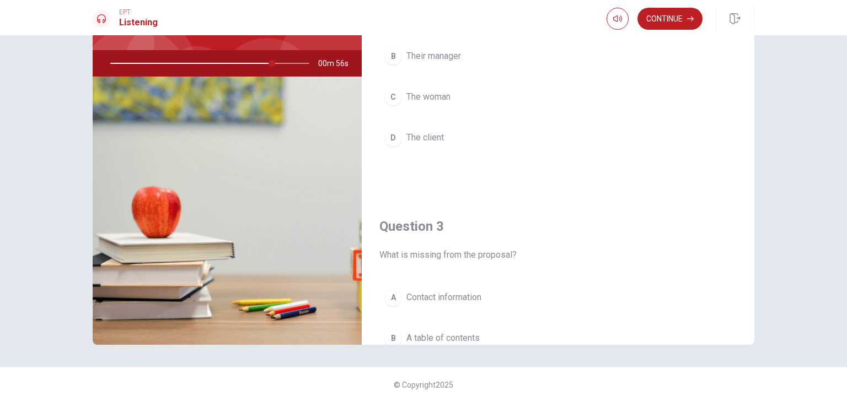
click at [471, 100] on button "C The woman" at bounding box center [557, 97] width 357 height 28
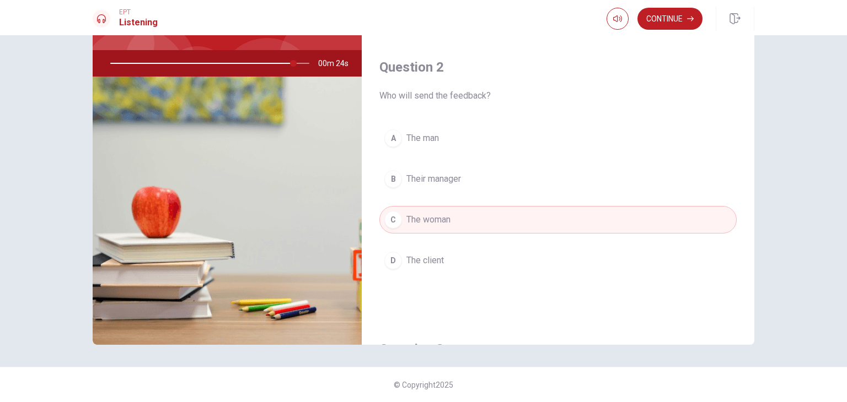
scroll to position [220, 0]
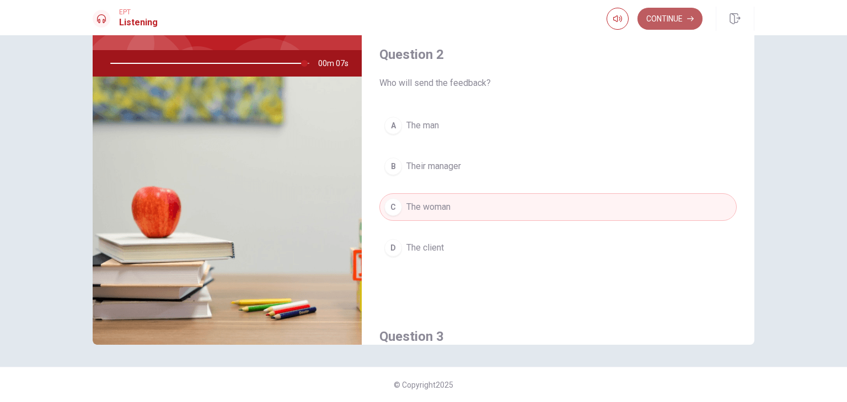
click at [659, 25] on button "Continue" at bounding box center [669, 19] width 65 height 22
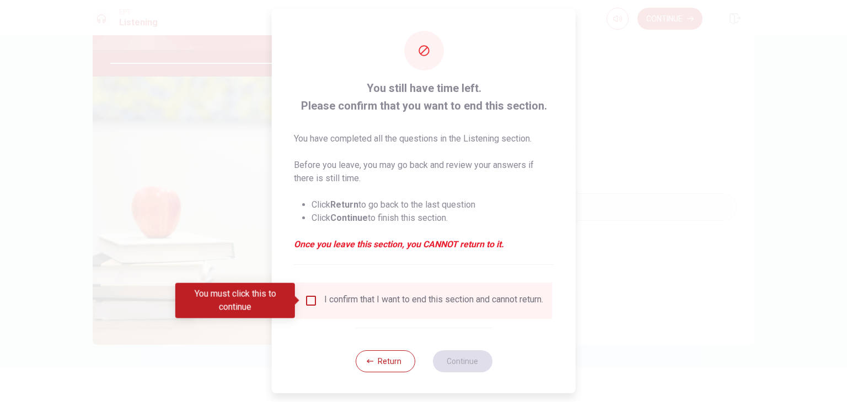
type input "0"
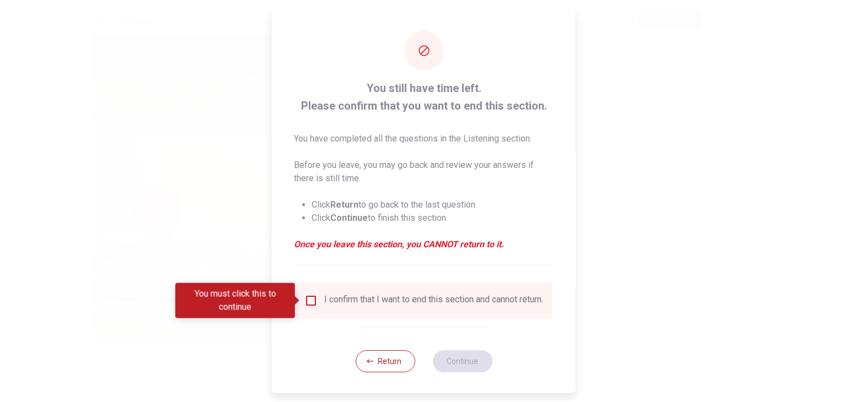
click at [313, 303] on input "You must click this to continue" at bounding box center [310, 300] width 13 height 13
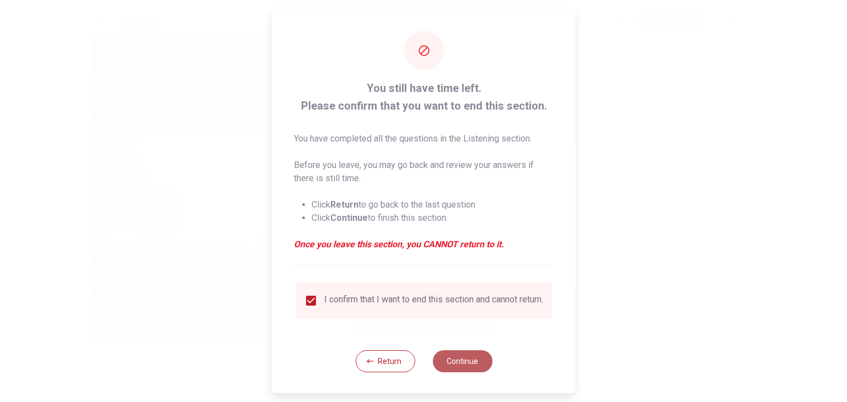
click at [445, 365] on button "Continue" at bounding box center [462, 362] width 60 height 22
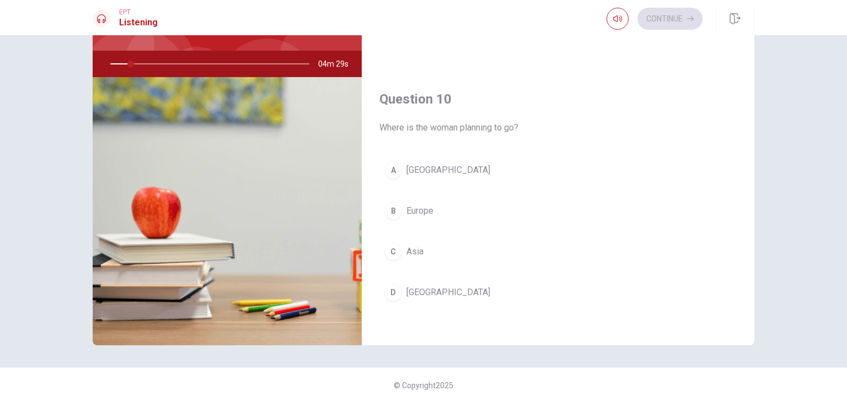
scroll to position [95, 0]
click at [440, 210] on button "B Europe" at bounding box center [557, 211] width 357 height 28
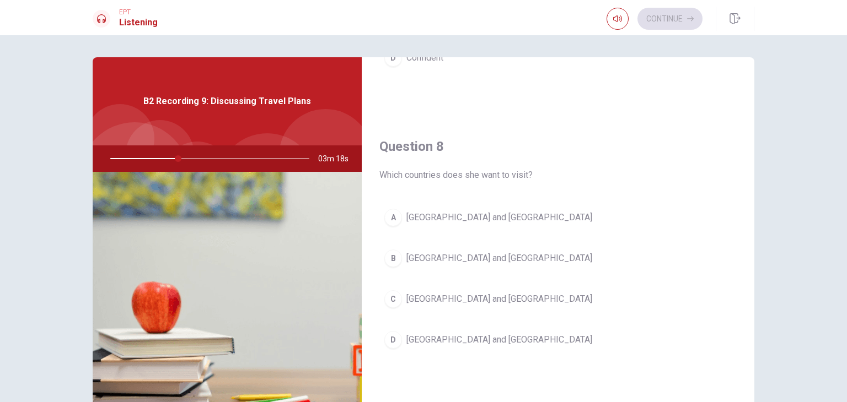
scroll to position [551, 0]
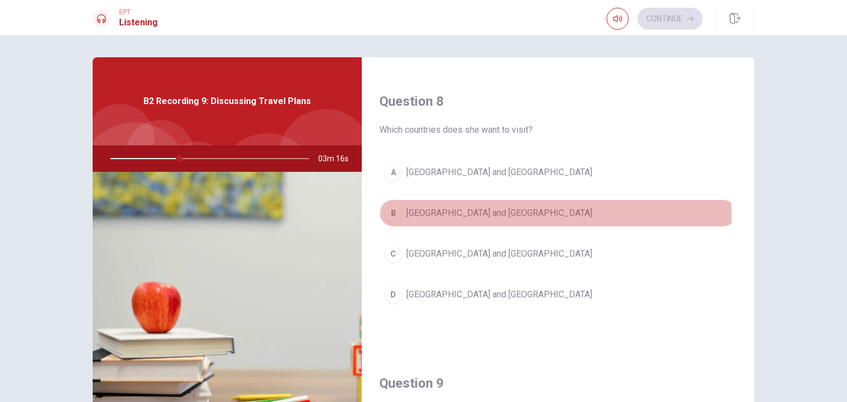
click at [456, 217] on span "[GEOGRAPHIC_DATA] and [GEOGRAPHIC_DATA]" at bounding box center [499, 213] width 186 height 13
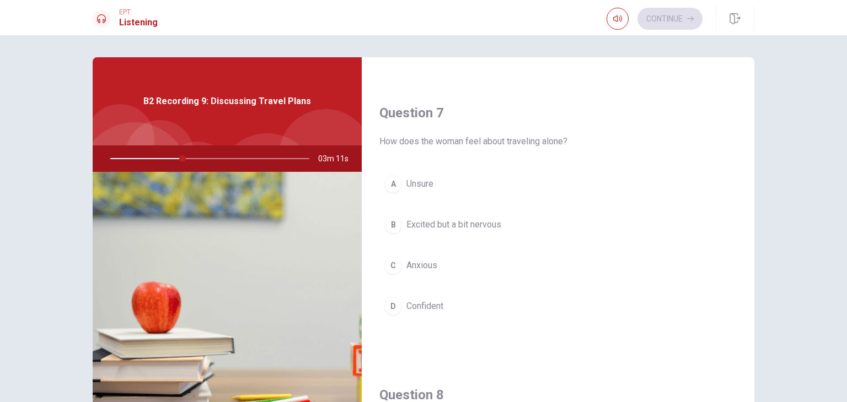
scroll to position [220, 0]
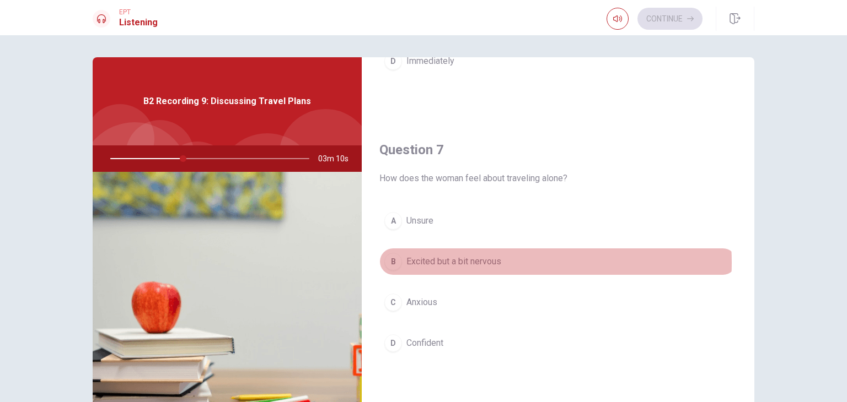
click at [489, 261] on span "Excited but a bit nervous" at bounding box center [453, 261] width 95 height 13
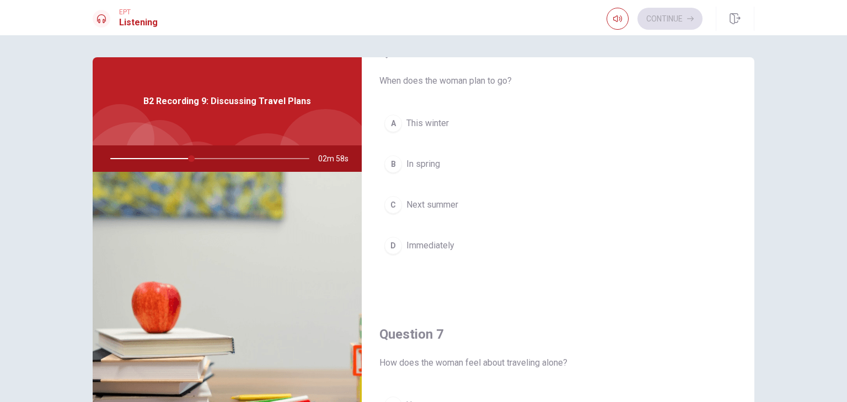
scroll to position [55, 0]
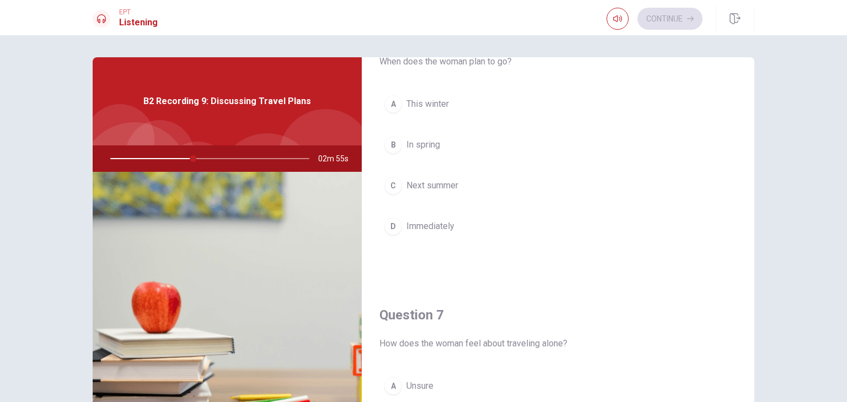
click at [429, 187] on span "Next summer" at bounding box center [432, 185] width 52 height 13
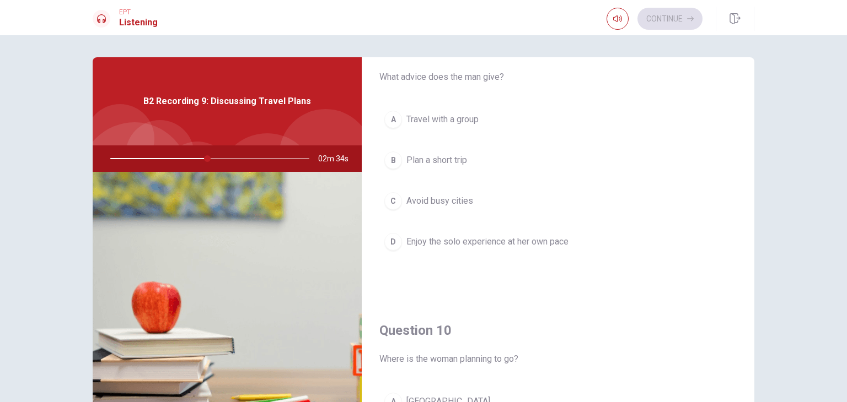
scroll to position [858, 0]
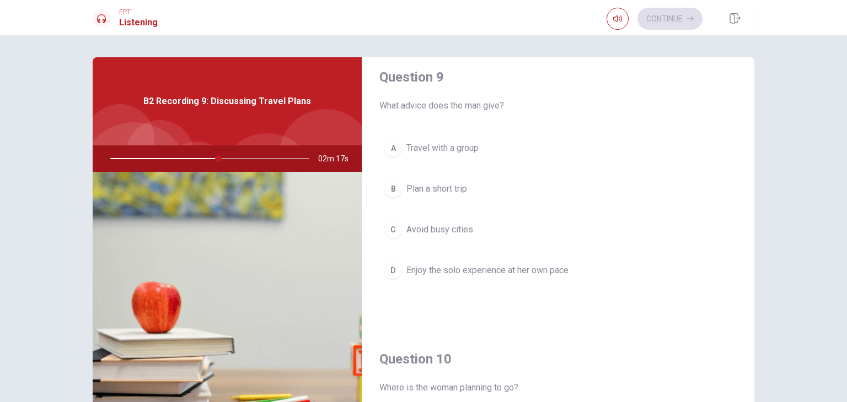
click at [527, 264] on span "Enjoy the solo experience at her own pace" at bounding box center [487, 270] width 162 height 13
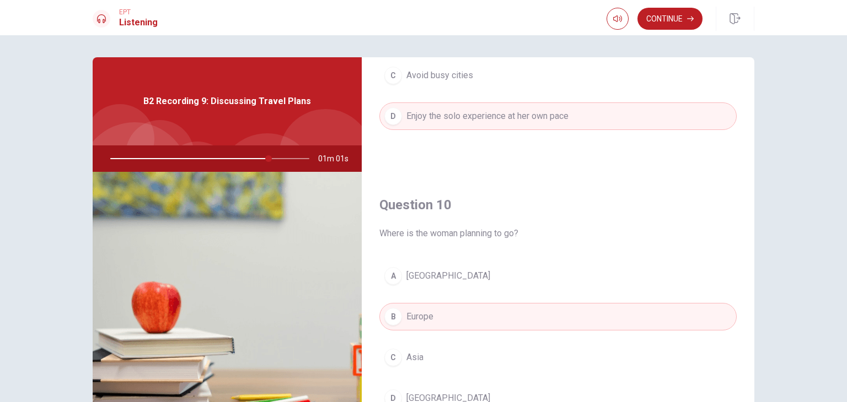
scroll to position [1023, 0]
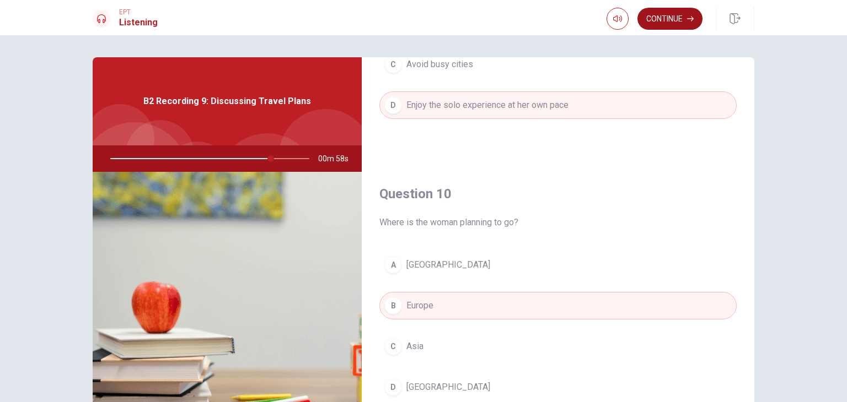
click at [675, 20] on button "Continue" at bounding box center [669, 19] width 65 height 22
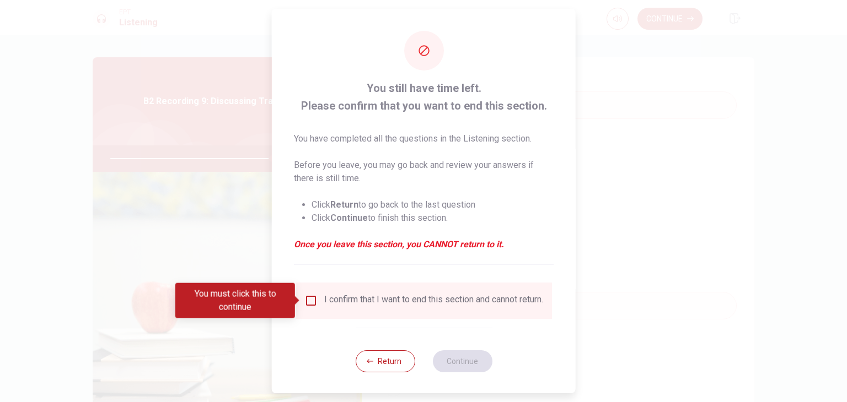
click at [392, 303] on div "I confirm that I want to end this section and cannot return." at bounding box center [433, 300] width 219 height 13
click at [320, 301] on div "I confirm that I want to end this section and cannot return." at bounding box center [423, 300] width 239 height 13
click at [305, 295] on input "You must click this to continue" at bounding box center [310, 300] width 13 height 13
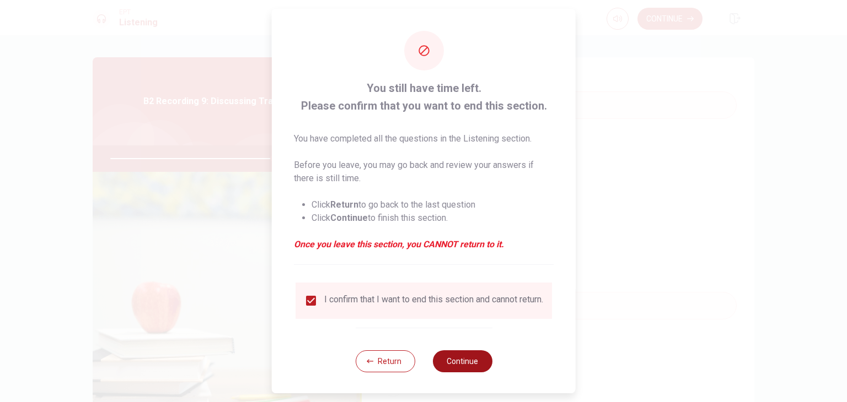
click at [467, 370] on button "Continue" at bounding box center [462, 362] width 60 height 22
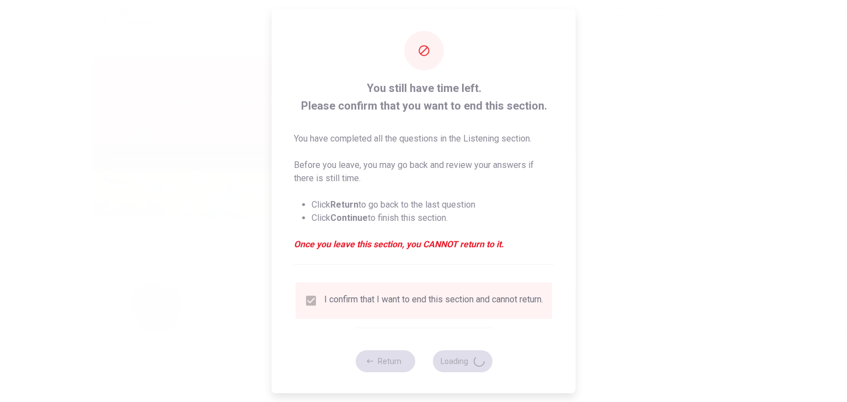
type input "83"
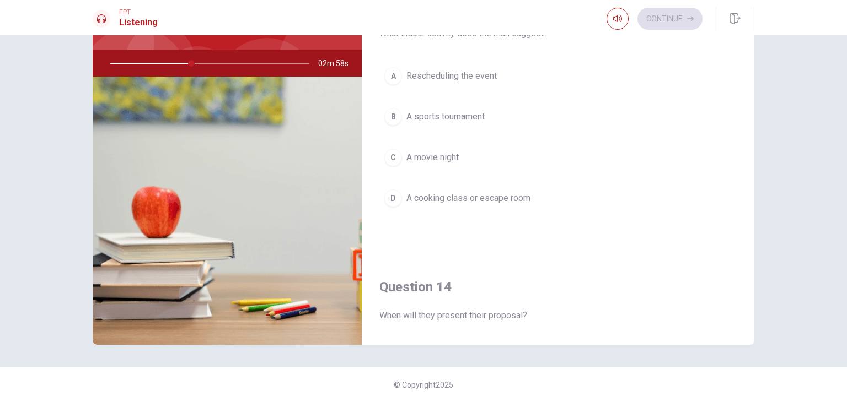
scroll to position [606, 0]
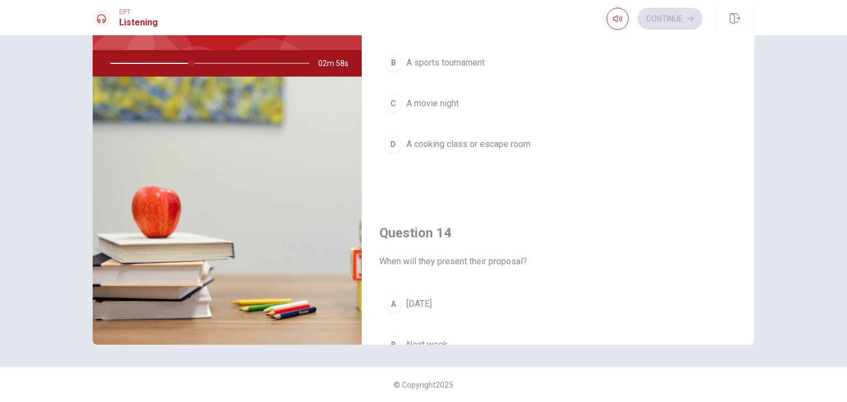
click at [502, 138] on span "A cooking class or escape room" at bounding box center [468, 144] width 124 height 13
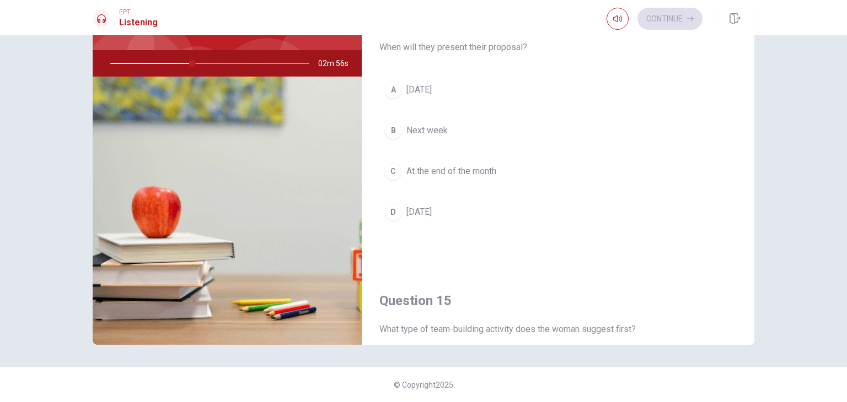
scroll to position [827, 0]
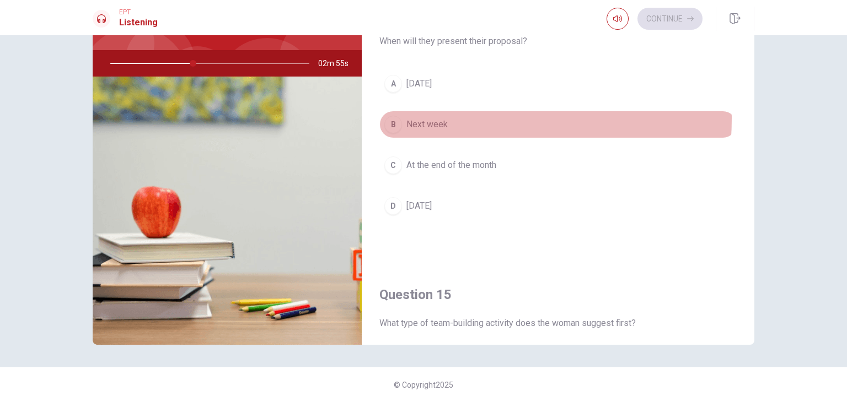
click at [436, 118] on span "Next week" at bounding box center [426, 124] width 41 height 13
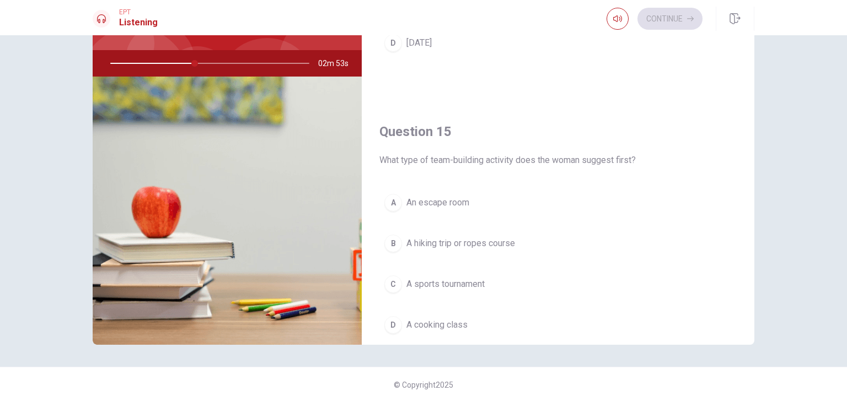
scroll to position [1023, 0]
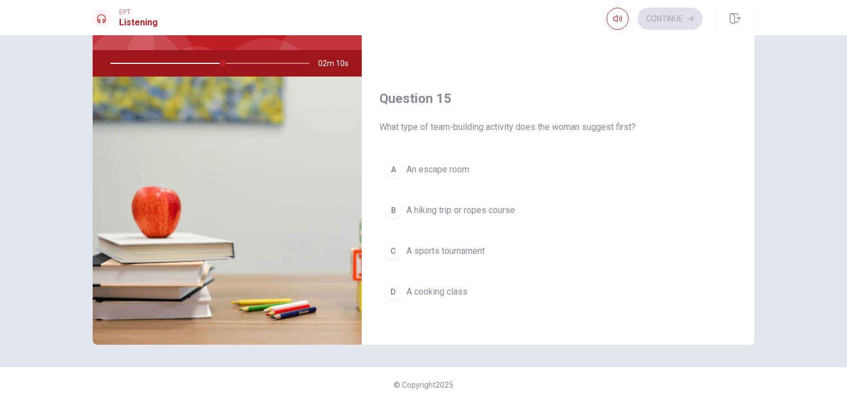
click at [406, 170] on span "An escape room" at bounding box center [437, 169] width 63 height 13
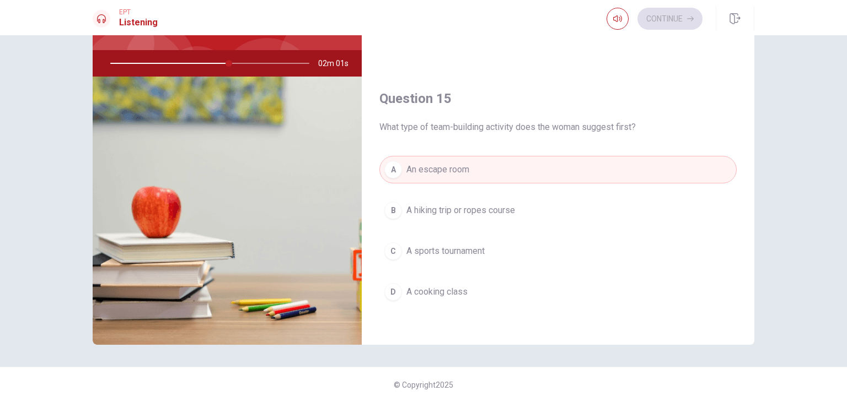
click at [509, 212] on button "B A hiking trip or ropes course" at bounding box center [557, 211] width 357 height 28
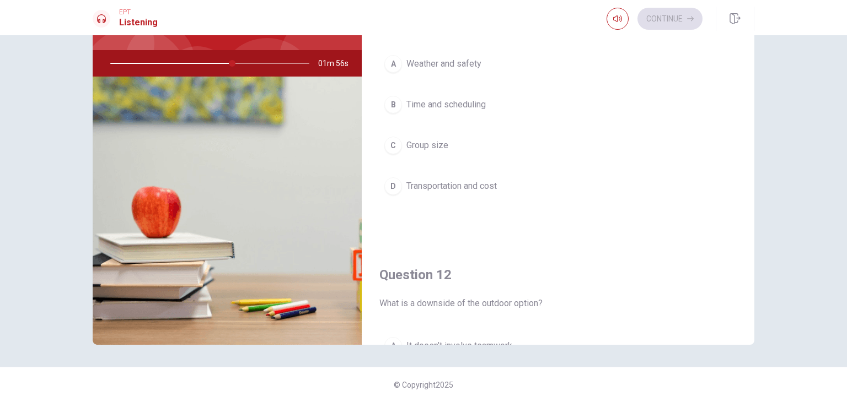
scroll to position [0, 0]
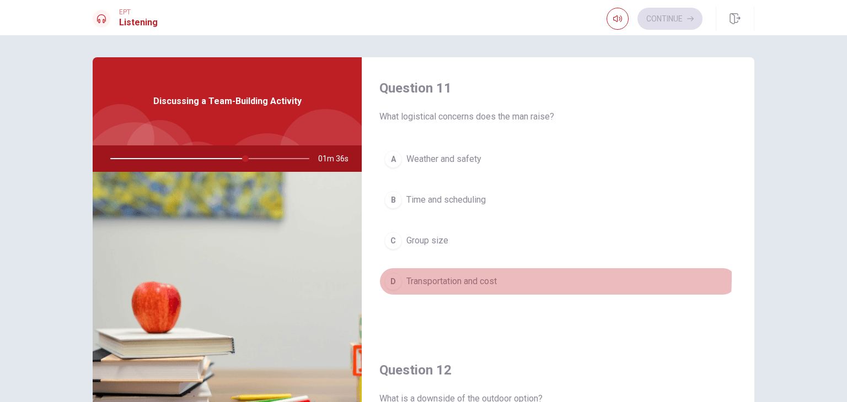
click at [454, 276] on span "Transportation and cost" at bounding box center [451, 281] width 90 height 13
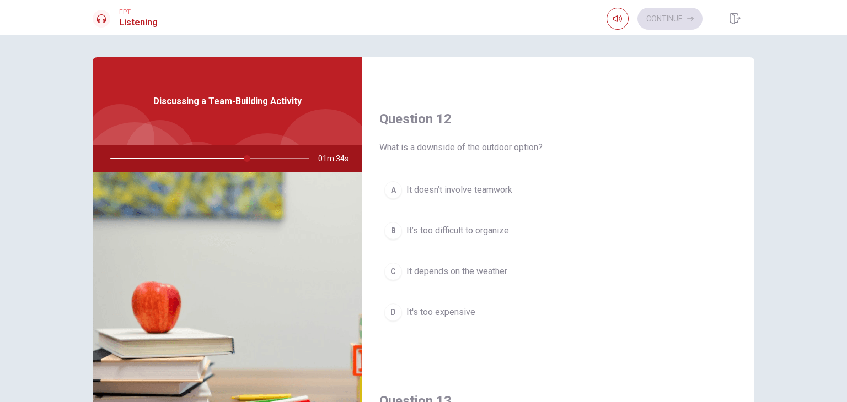
scroll to position [276, 0]
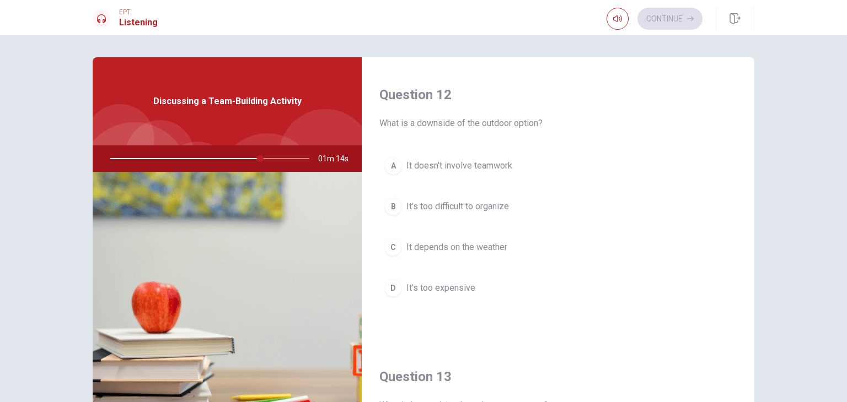
click at [472, 245] on span "It depends on the weather" at bounding box center [456, 247] width 101 height 13
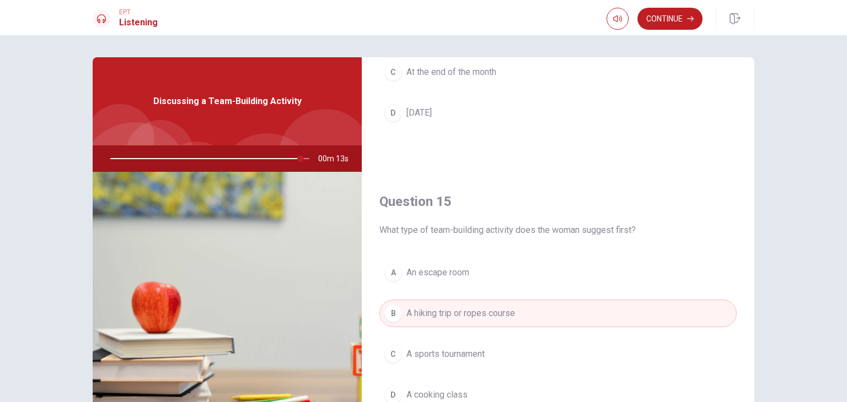
scroll to position [1023, 0]
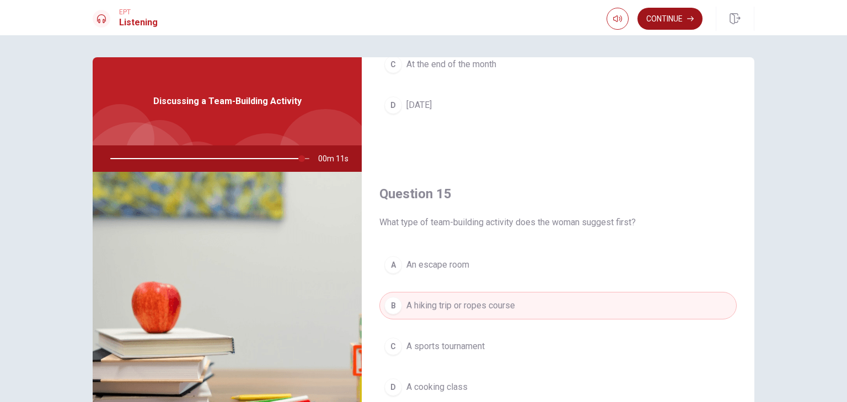
click at [666, 25] on button "Continue" at bounding box center [669, 19] width 65 height 22
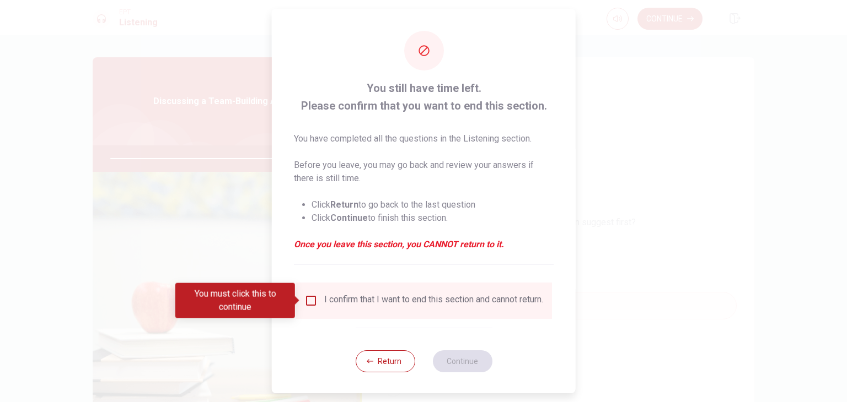
click at [356, 306] on div "I confirm that I want to end this section and cannot return." at bounding box center [433, 300] width 219 height 13
click at [309, 304] on input "You must click this to continue" at bounding box center [310, 300] width 13 height 13
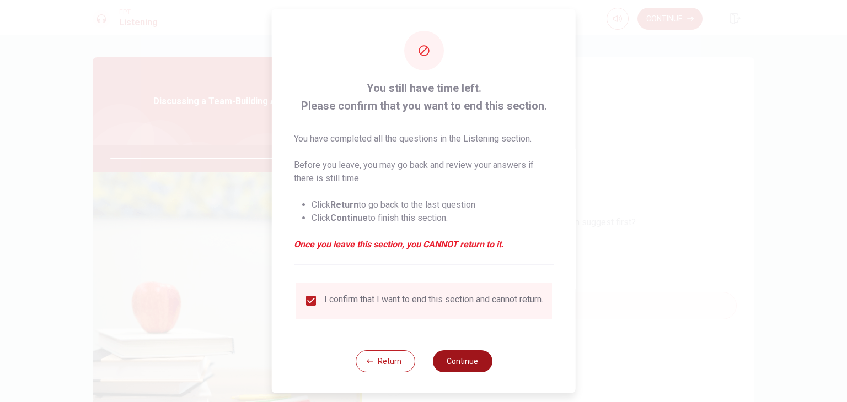
click at [449, 370] on button "Continue" at bounding box center [462, 362] width 60 height 22
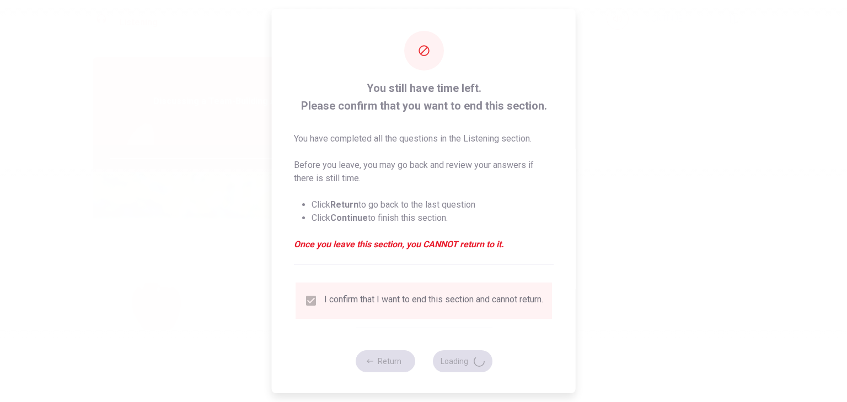
type input "98"
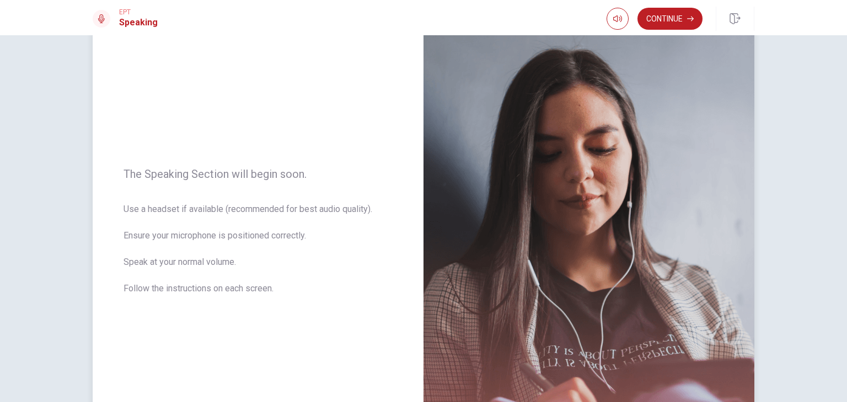
scroll to position [28, 0]
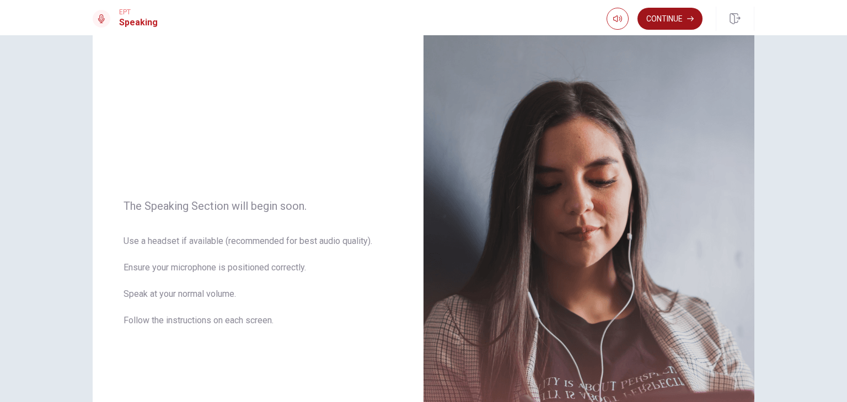
click at [692, 19] on icon "button" at bounding box center [690, 19] width 7 height 5
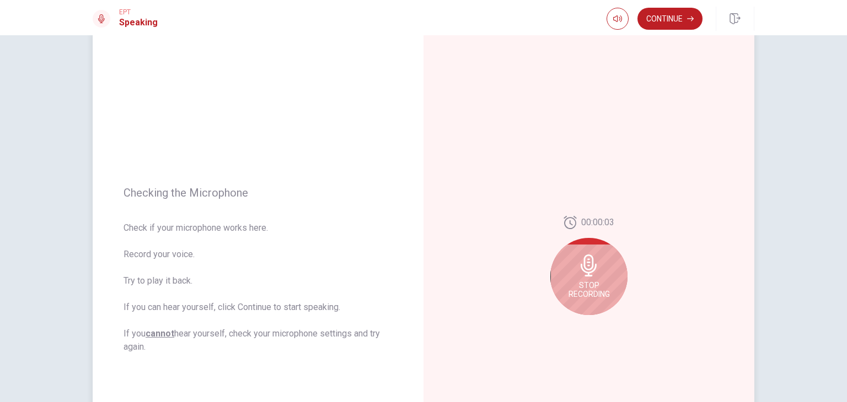
click at [613, 266] on div "Stop Recording" at bounding box center [588, 276] width 77 height 77
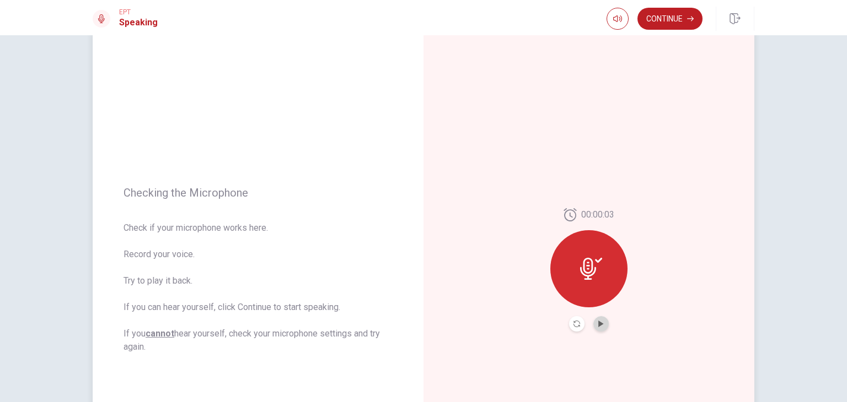
click at [604, 328] on button "Play Audio" at bounding box center [600, 323] width 15 height 15
click at [670, 14] on button "Continue" at bounding box center [669, 19] width 65 height 22
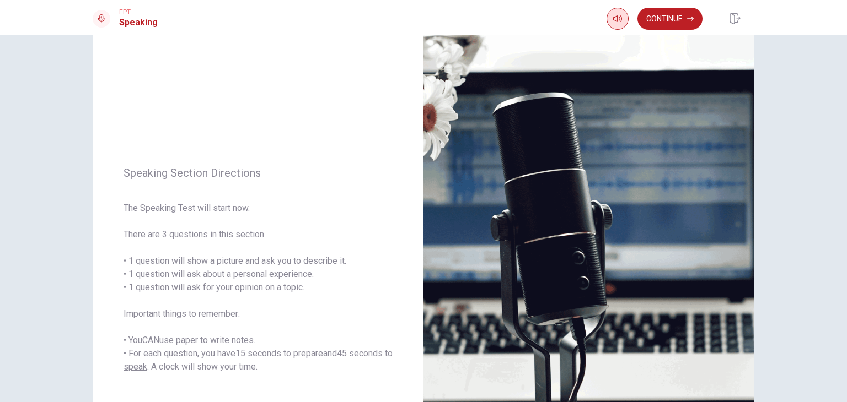
click at [699, 20] on button "Continue" at bounding box center [669, 19] width 65 height 22
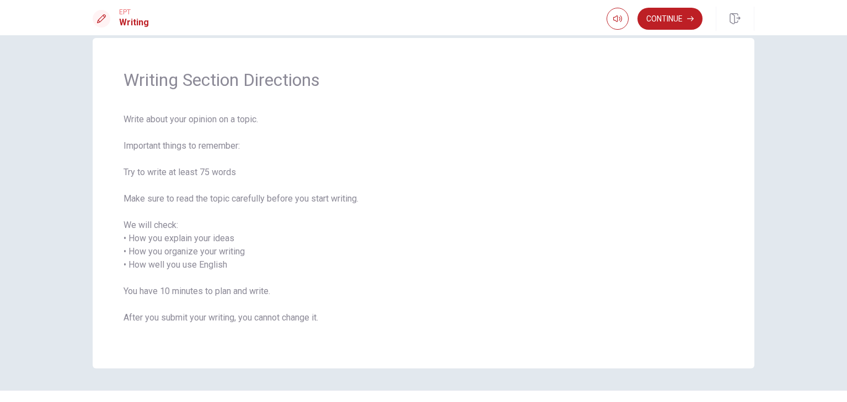
scroll to position [0, 0]
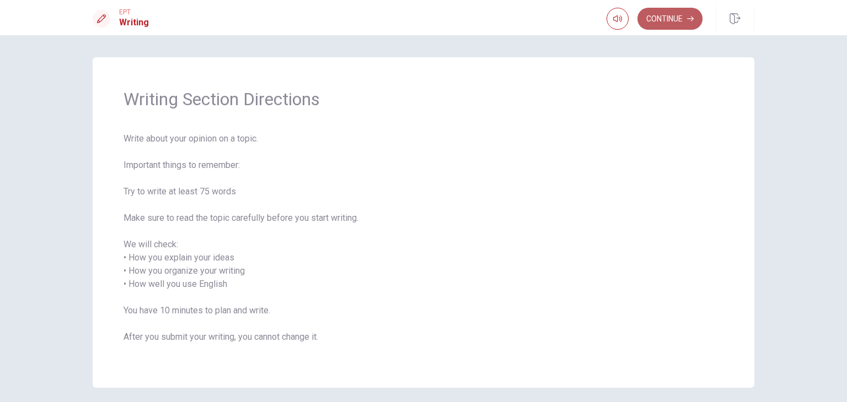
click at [694, 12] on button "Continue" at bounding box center [669, 19] width 65 height 22
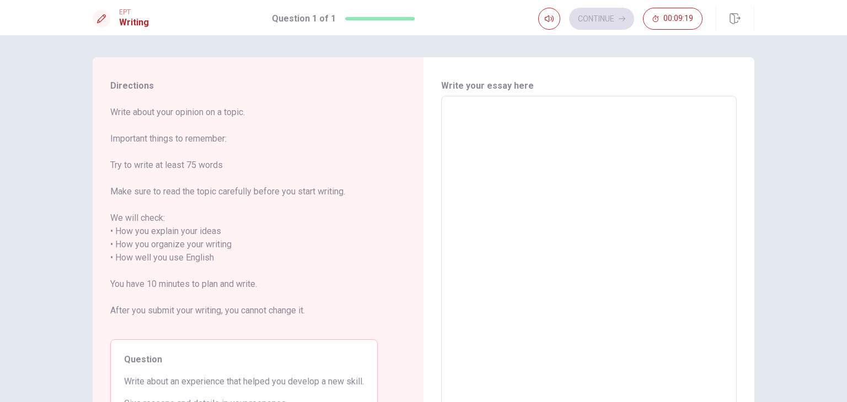
click at [515, 124] on textarea at bounding box center [589, 251] width 280 height 293
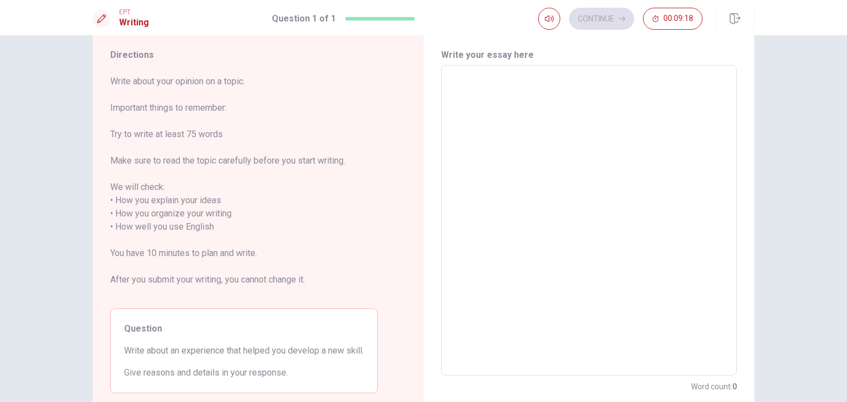
scroll to position [55, 0]
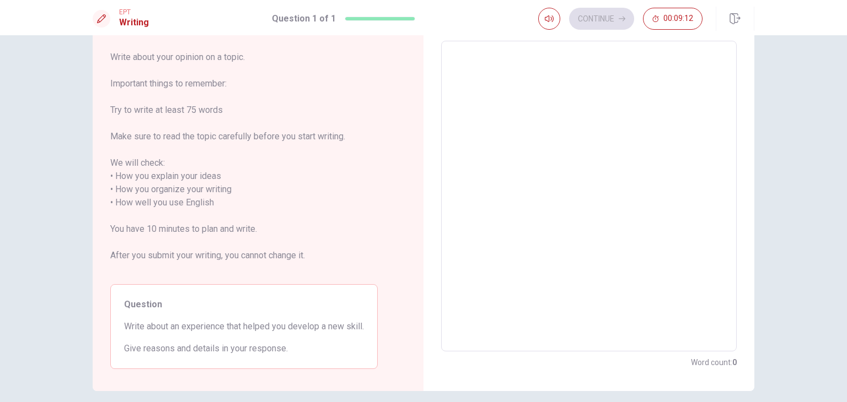
type textarea "l"
type textarea "x"
type textarea "lq"
type textarea "x"
type textarea "l"
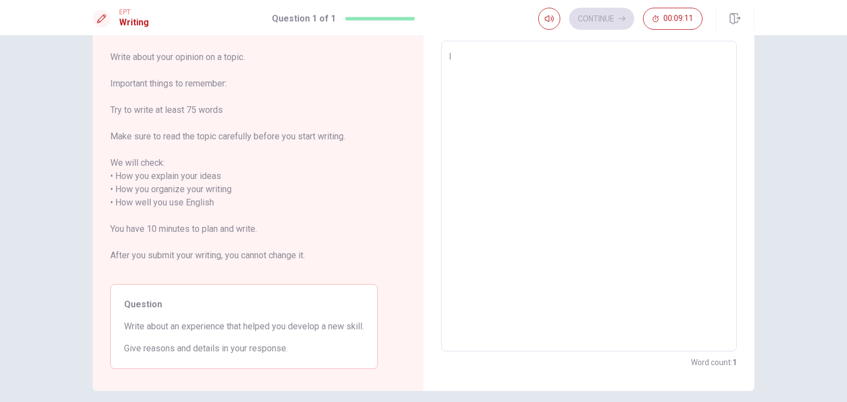
type textarea "x"
type textarea "la"
type textarea "x"
type textarea "las"
type textarea "x"
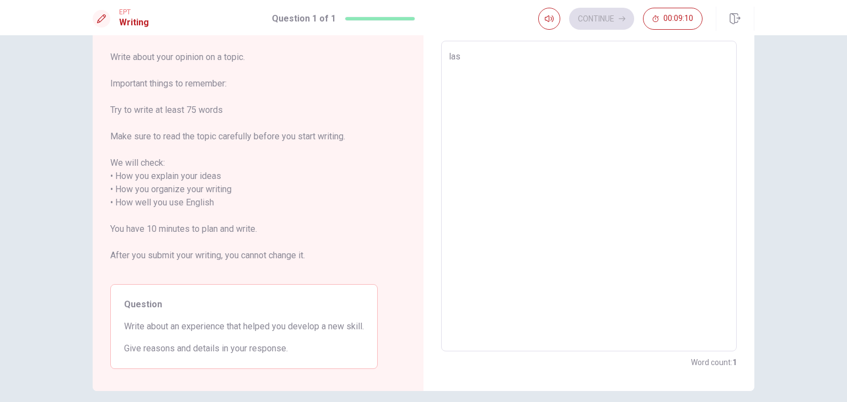
type textarea "last"
type textarea "x"
type textarea "last"
type textarea "x"
type textarea "last s"
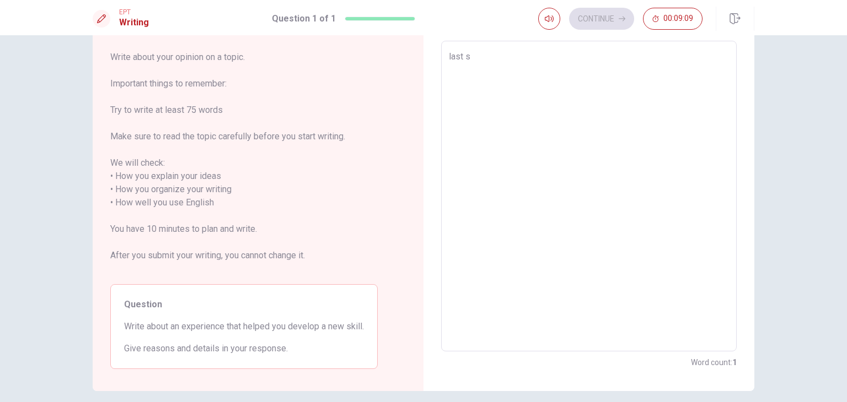
type textarea "x"
type textarea "last su"
type textarea "x"
type textarea "last su;"
type textarea "x"
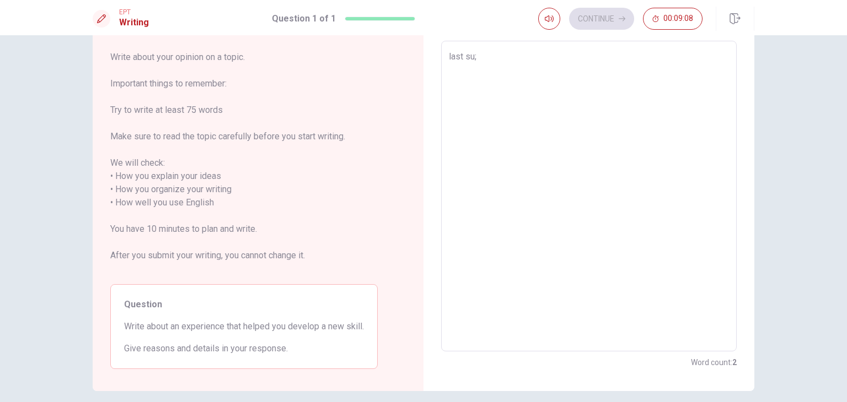
type textarea "last su;;"
type textarea "x"
type textarea "last su;;e"
type textarea "x"
type textarea "last su;;er"
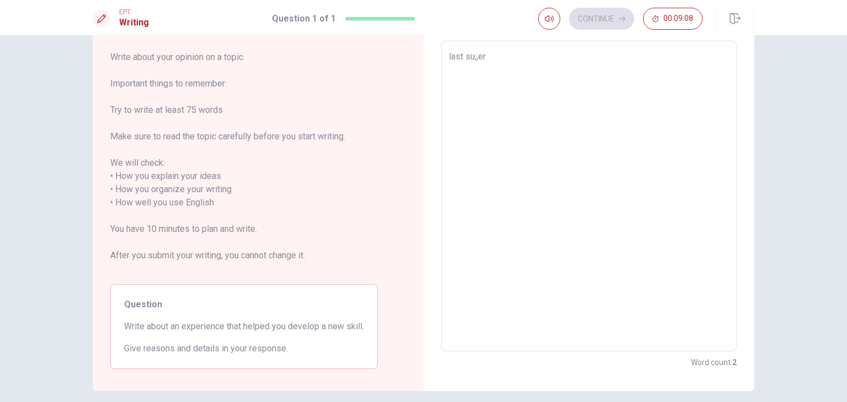
type textarea "x"
type textarea "last su;;e"
type textarea "x"
type textarea "last su;;"
type textarea "x"
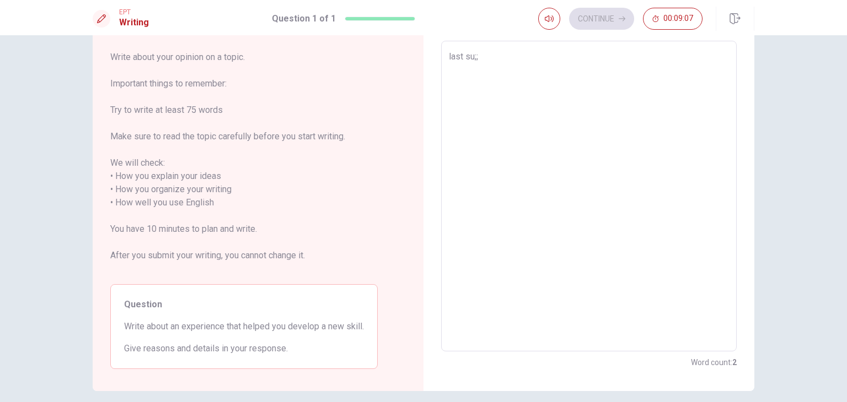
type textarea "last su;"
type textarea "x"
type textarea "last su"
type textarea "x"
type textarea "last sum"
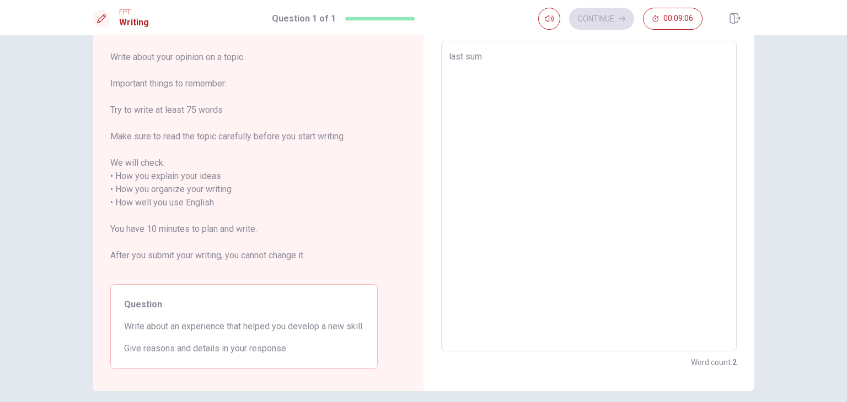
type textarea "x"
type textarea "last summ"
type textarea "x"
type textarea "last summe"
type textarea "x"
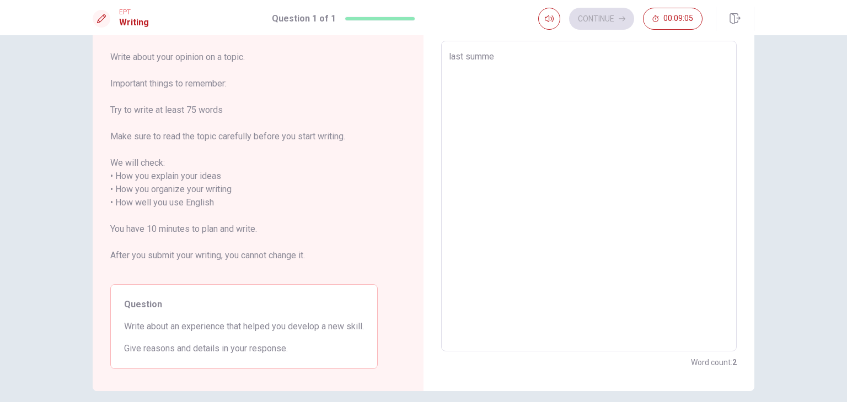
type textarea "last summer"
type textarea "x"
type textarea "last summer"
type textarea "x"
type textarea "last summer ,"
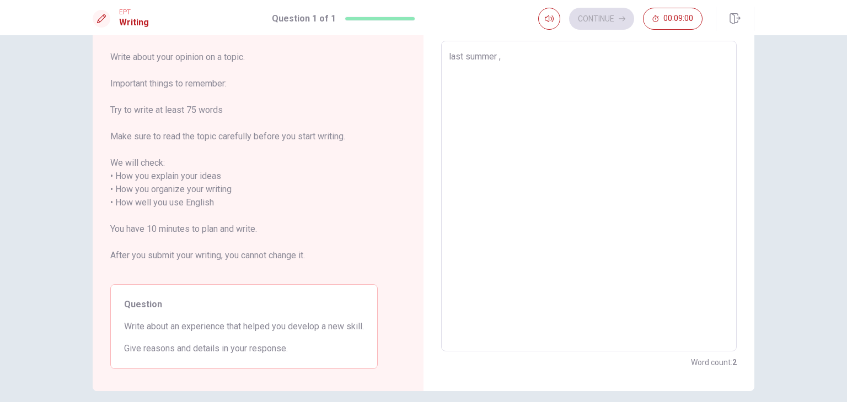
type textarea "x"
type textarea "last summer ,"
type textarea "x"
type textarea "last summer , i"
type textarea "x"
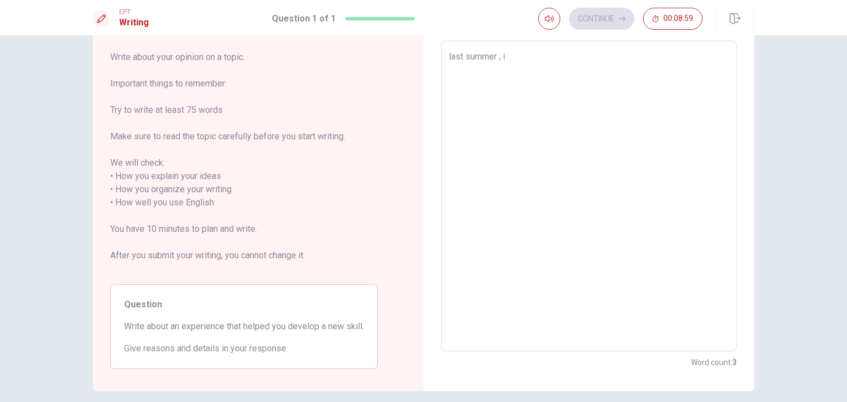
type textarea "last summer , i"
type textarea "x"
type textarea "last summer , i p"
type textarea "x"
type textarea "last summer , i pq"
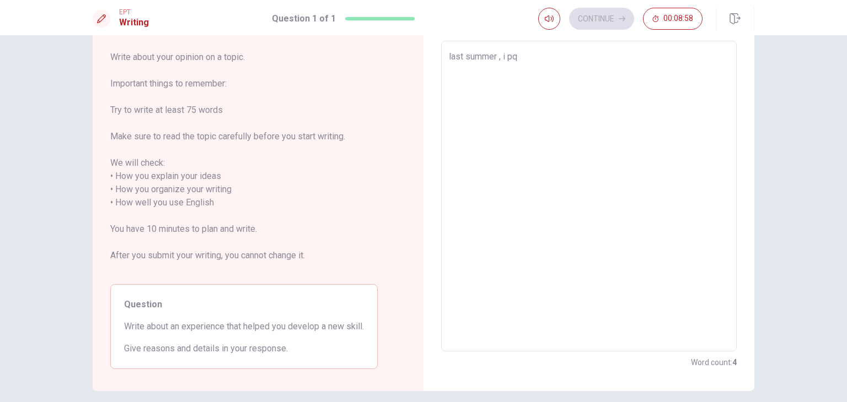
type textarea "x"
type textarea "last summer , i pqr"
type textarea "x"
type textarea "last summer , i pqrt"
type textarea "x"
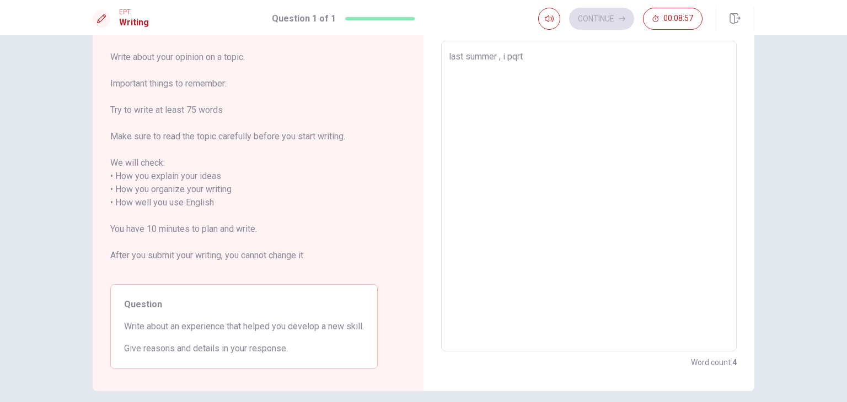
type textarea "last summer , i pqrti"
type textarea "x"
type textarea "last summer , i pqrt"
type textarea "x"
type textarea "last summer , i pqr"
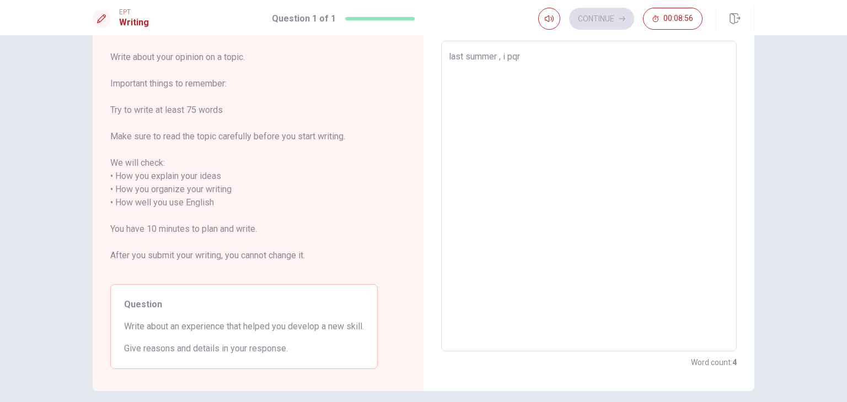
type textarea "x"
type textarea "last summer , i pq"
type textarea "x"
type textarea "last summer , i p"
type textarea "x"
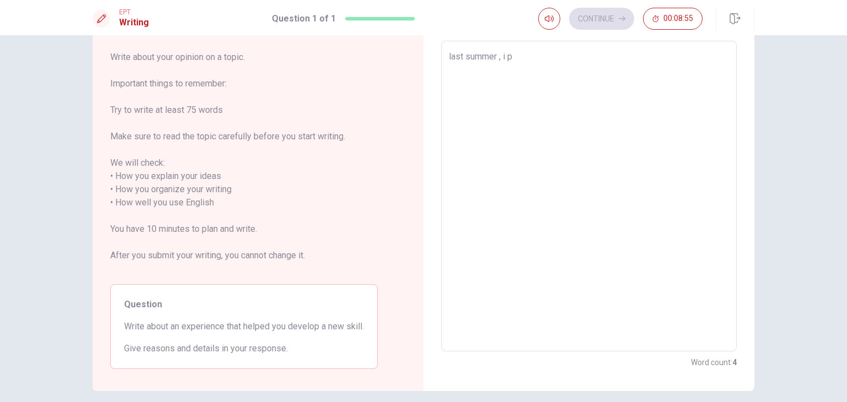
type textarea "last summer , i [GEOGRAPHIC_DATA]"
type textarea "x"
type textarea "last summer , i par"
type textarea "x"
type textarea "last summer , i part"
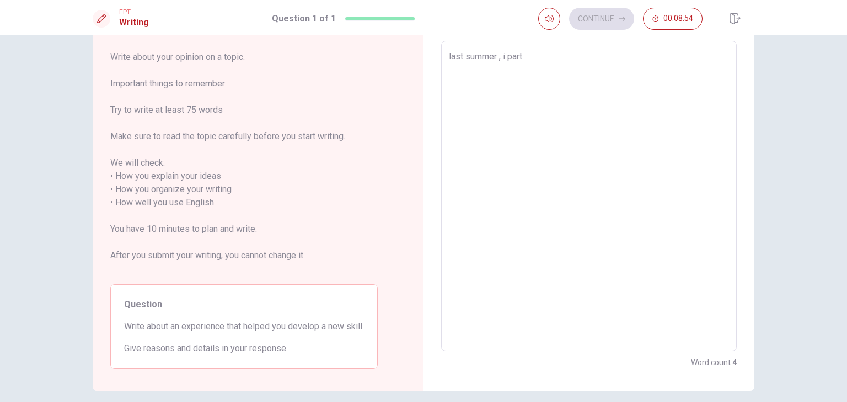
type textarea "x"
type textarea "last summer , i parti"
type textarea "x"
type textarea "last summer , i partic"
type textarea "x"
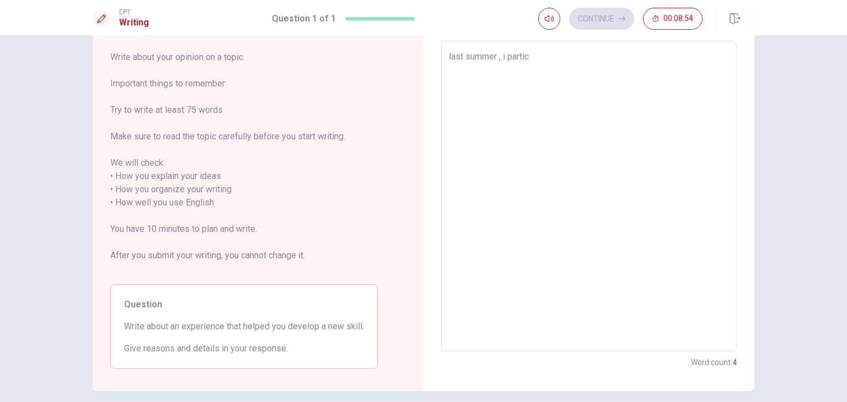
type textarea "last summer , i partici"
type textarea "x"
type textarea "last summer , i particip"
type textarea "x"
type textarea "last summer , i participa"
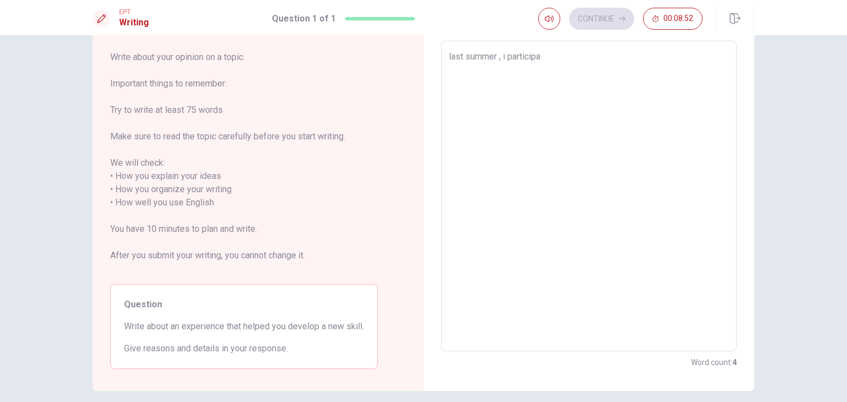
type textarea "x"
type textarea "last summer , i participat"
type textarea "x"
type textarea "last summer , i participate"
type textarea "x"
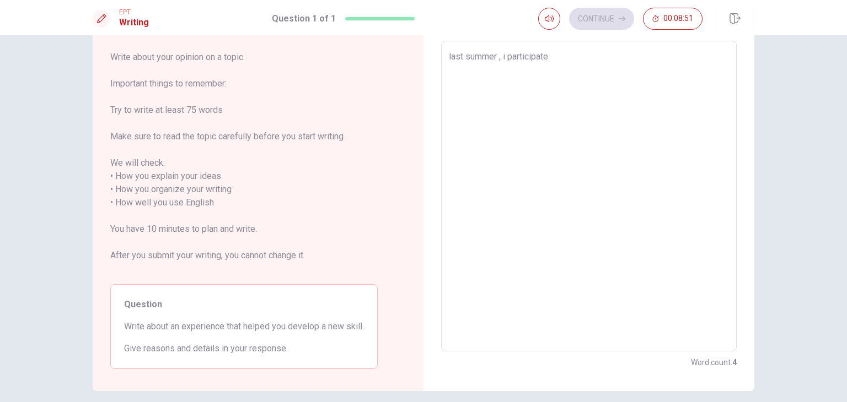
type textarea "last summer , i participated"
type textarea "x"
type textarea "last summer , i participated"
type textarea "x"
type textarea "last summer , i participated i"
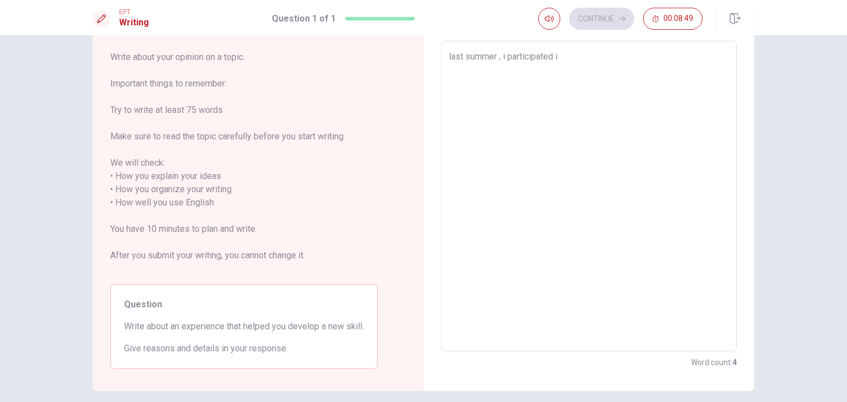
type textarea "x"
type textarea "last summer , i participated in"
type textarea "x"
type textarea "last summer , i participated in"
type textarea "x"
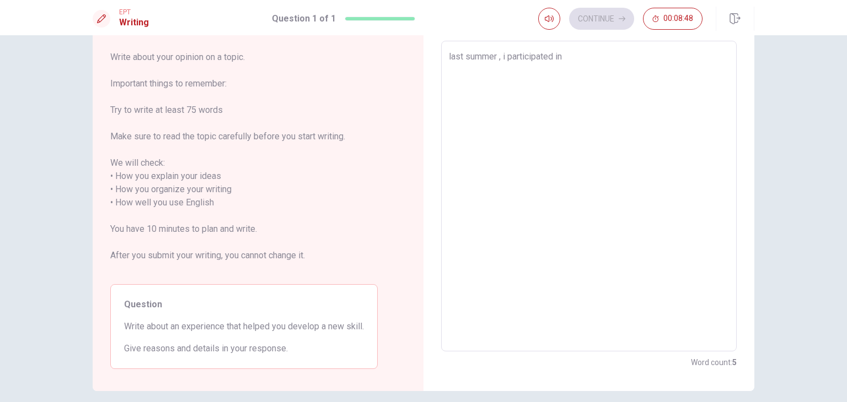
type textarea "last summer , i participated in a"
type textarea "x"
type textarea "last summer , i participated in a"
type textarea "x"
type textarea "last summer , i participated in a v"
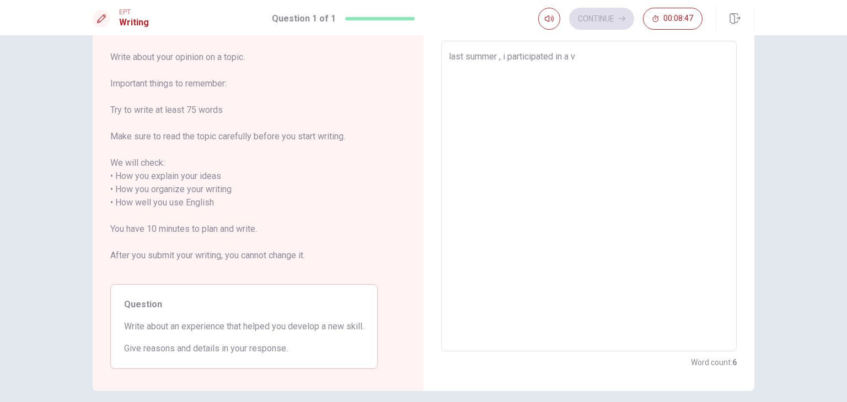
type textarea "x"
type textarea "last summer , i participated in a vo"
type textarea "x"
type textarea "last summer , i participated in a vol"
type textarea "x"
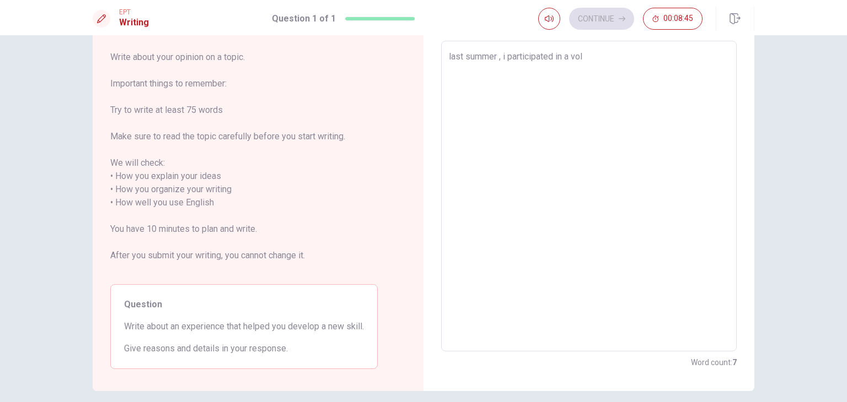
type textarea "last summer , i participated in a volu"
type textarea "x"
type textarea "last summer , i participated in a volun"
type textarea "x"
type textarea "last summer , i participated in a volunt"
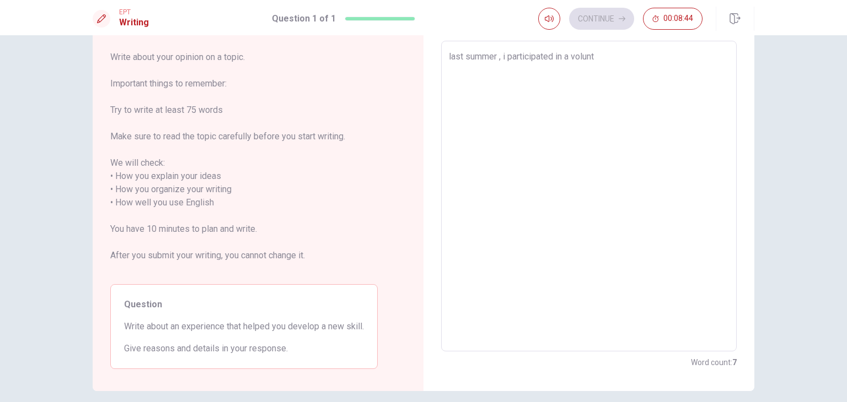
type textarea "x"
type textarea "last summer , i participated in a volunte"
type textarea "x"
type textarea "last summer , i participated in a voluntee"
type textarea "x"
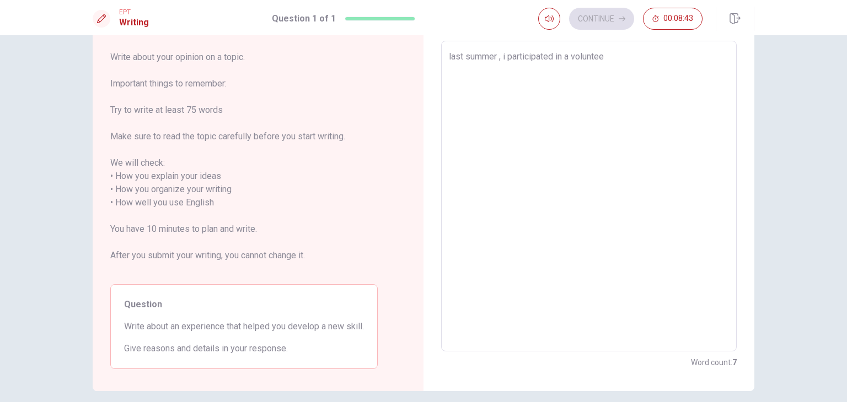
type textarea "last summer , i participated in a volunteer"
type textarea "x"
type textarea "last summer , i participated in a volunteer"
type textarea "x"
type textarea "last summer , i participated in a volunteer p"
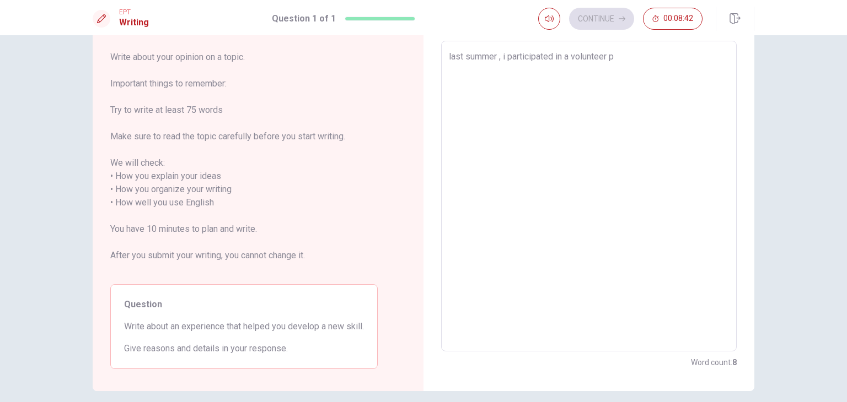
type textarea "x"
type textarea "last summer , i participated in a volunteer pr"
type textarea "x"
type textarea "last summer , i participated in a volunteer pro"
type textarea "x"
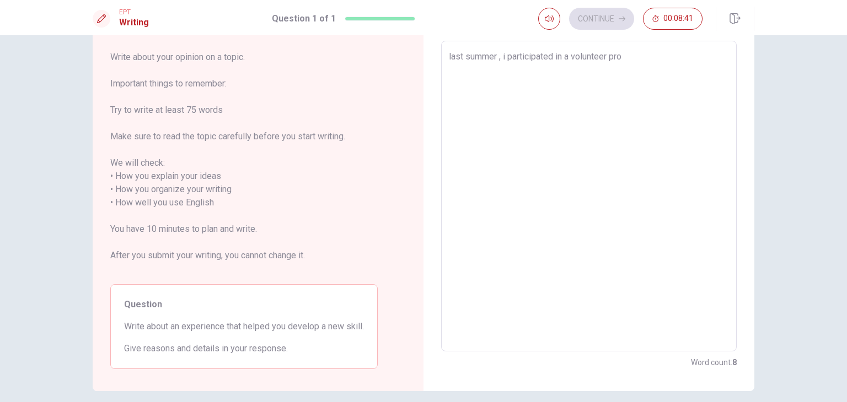
type textarea "last summer , i participated in a volunteer prog"
type textarea "x"
type textarea "last summer , i participated in a volunteer progr"
type textarea "x"
type textarea "last summer , i participated in a volunteer progra"
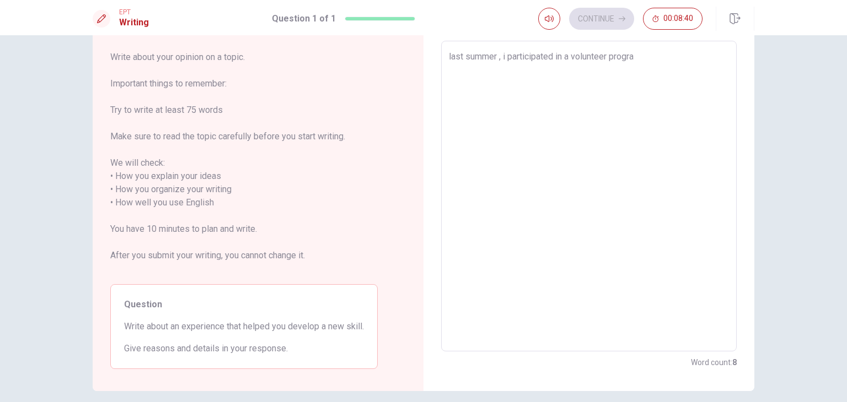
type textarea "x"
type textarea "last summer , i participated in a volunteer program"
type textarea "x"
type textarea "last summer , i participated in a volunteer program"
type textarea "x"
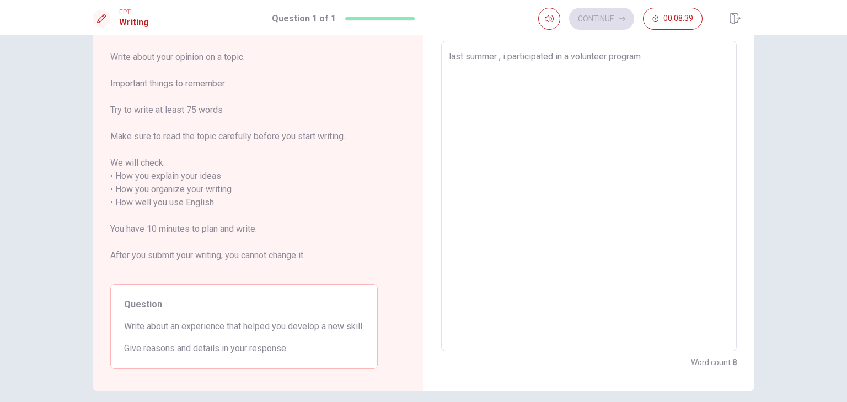
type textarea "last summer , i participated in a volunteer program a"
type textarea "x"
type textarea "last summer , i participated in a volunteer program at"
type textarea "x"
type textarea "last summer , i participated in a volunteer program at"
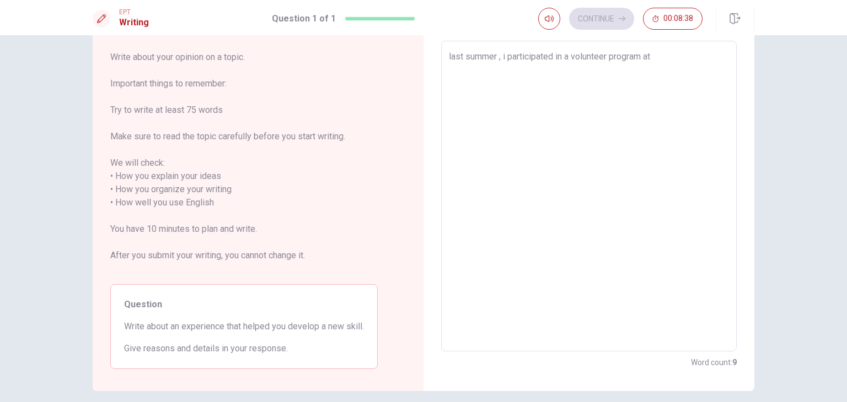
type textarea "x"
type textarea "last summer , i participated in a volunteer program at a"
type textarea "x"
type textarea "last summer , i participated in a volunteer program at a"
type textarea "x"
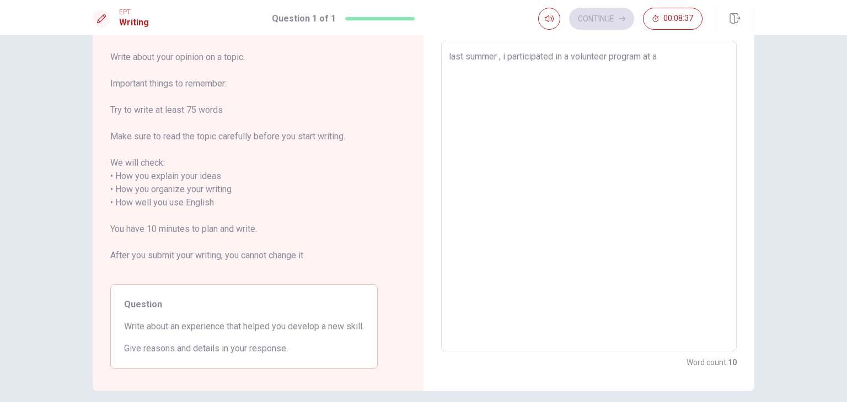
type textarea "last summer , i participated in a volunteer program at a l"
type textarea "x"
type textarea "last summer , i participated in a volunteer program at a lo"
type textarea "x"
type textarea "last summer , i participated in a volunteer program at a loc"
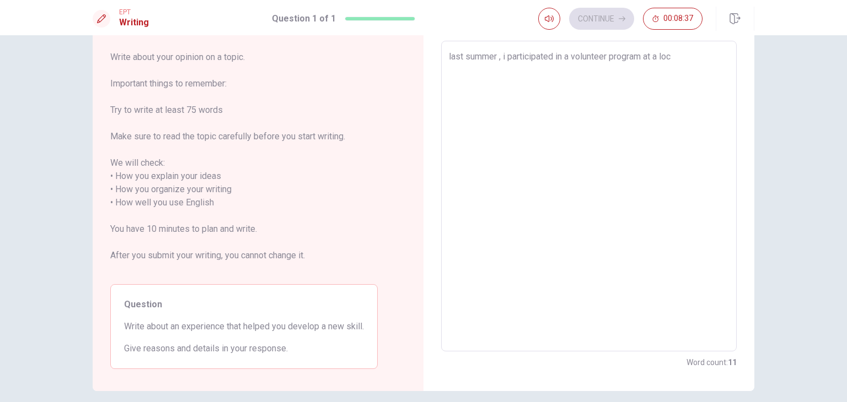
type textarea "x"
type textarea "last summer , i participated in a volunteer program at a loca"
type textarea "x"
type textarea "last summer , i participated in a volunteer program at a local"
type textarea "x"
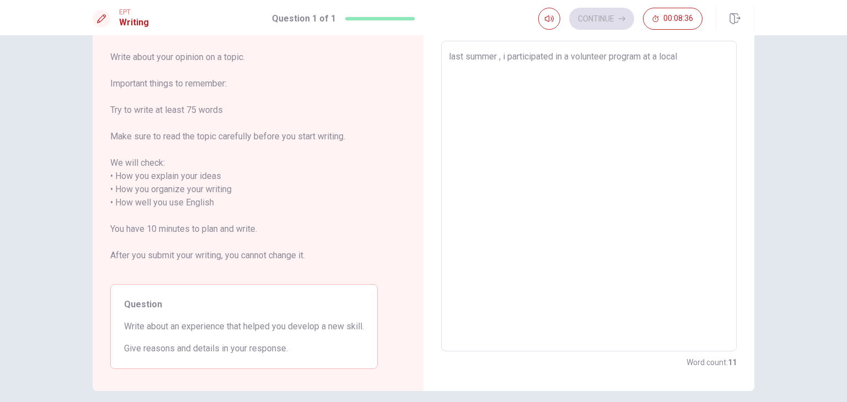
type textarea "last summer , i participated in a volunteer program at a local"
type textarea "x"
type textarea "last summer , i participated in a volunteer program at a local c"
type textarea "x"
type textarea "last summer , i participated in a volunteer program at a local co"
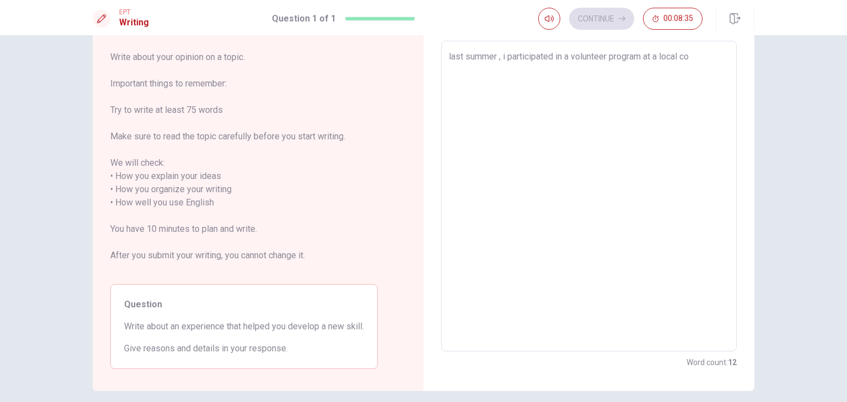
type textarea "x"
type textarea "last summer , i participated in a volunteer program at a local com"
type textarea "x"
type textarea "last summer , i participated in a volunteer program at a local comm"
type textarea "x"
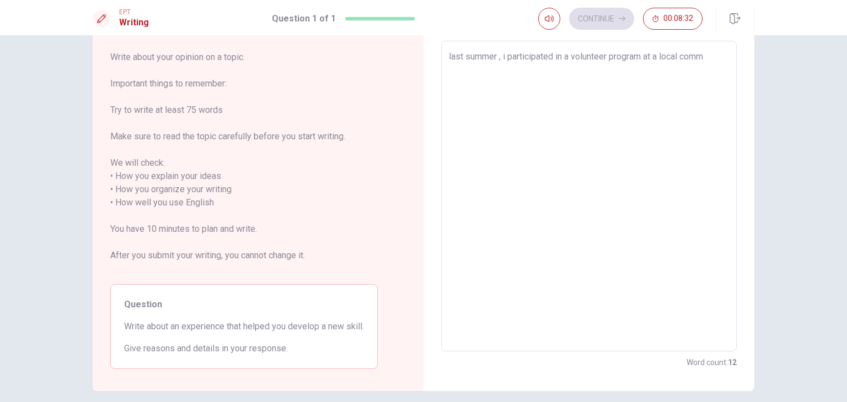
type textarea "last summer , i participated in a volunteer program at a local commu"
type textarea "x"
type textarea "last summer , i participated in a volunteer program at a local commun"
type textarea "x"
type textarea "last summer , i participated in a volunteer program at a local communi"
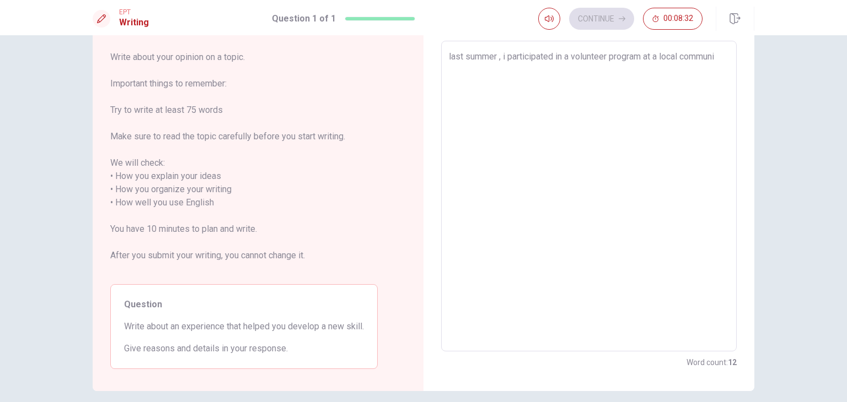
type textarea "x"
type textarea "last summer , i participated in a volunteer program at a local communit"
type textarea "x"
type textarea "last summer , i participated in a volunteer program at a local community"
type textarea "x"
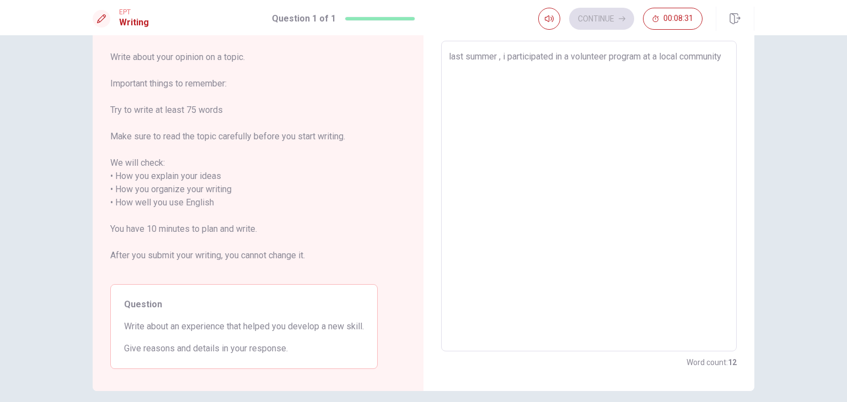
type textarea "last summer , i participated in a volunteer program at a local community"
type textarea "x"
type textarea "last summer , i participated in a volunteer program at a local community c"
type textarea "x"
type textarea "last summer , i participated in a volunteer program at a local community ce"
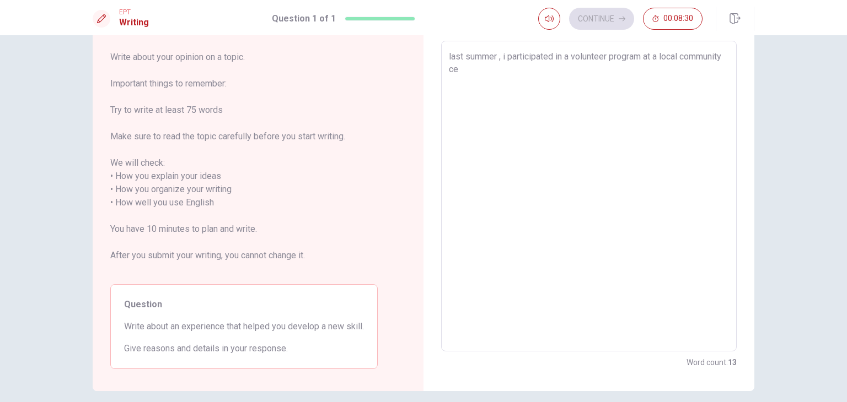
type textarea "x"
type textarea "last summer , i participated in a volunteer program at a local community cen"
type textarea "x"
type textarea "last summer , i participated in a volunteer program at a local community cent"
type textarea "x"
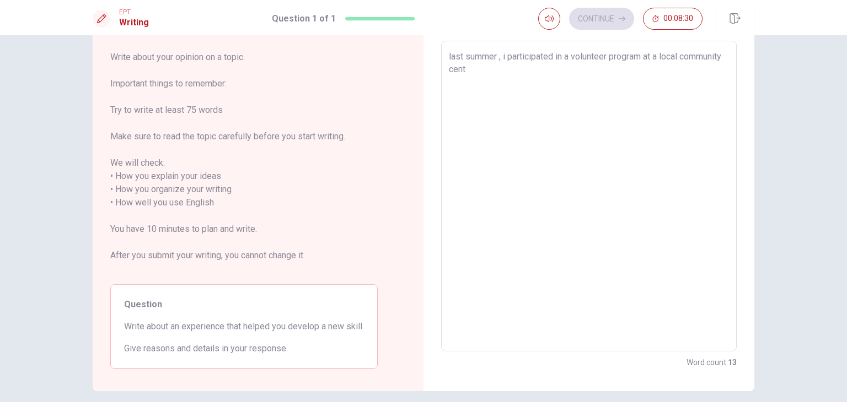
type textarea "last summer , i participated in a volunteer program at a local community cente"
type textarea "x"
type textarea "last summer , i participated in a volunteer program at a local community center"
type textarea "x"
type textarea "last summer , i participated in a volunteer program at a local community center"
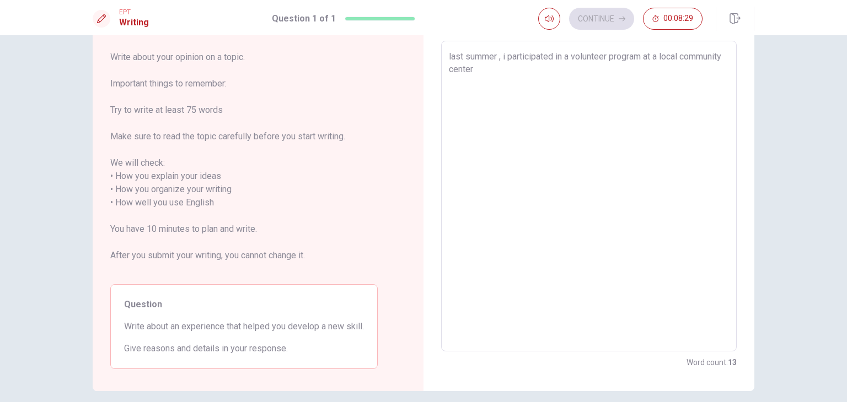
type textarea "x"
type textarea "last summer , i participated in a volunteer program at a local community center…"
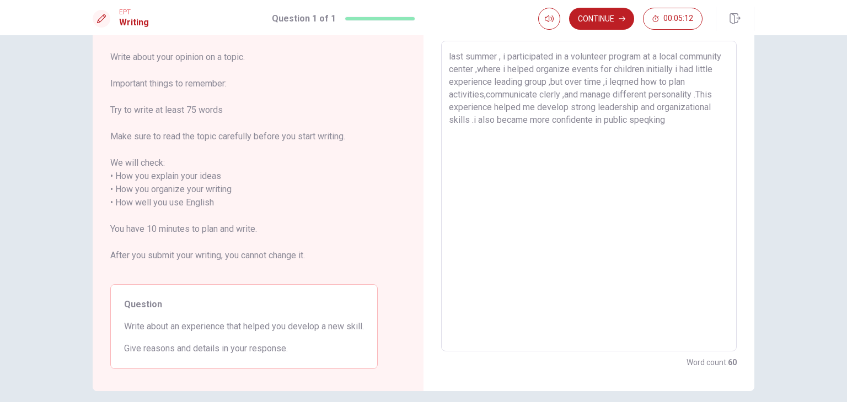
click at [464, 131] on textarea "last summer , i participated in a volunteer program at a local community center…" at bounding box center [589, 196] width 280 height 293
click at [494, 137] on textarea "last summer , i participated in a volunteer program at a local community center…" at bounding box center [589, 196] width 280 height 293
click at [688, 68] on textarea "last summer , i participated in a volunteer program at a local community center…" at bounding box center [589, 196] width 280 height 293
click at [690, 71] on textarea "last summer , i participated in a volunteer program at a local community center…" at bounding box center [589, 196] width 280 height 293
click at [688, 80] on textarea "last summer , i participated in a volunteer program at a local community center…" at bounding box center [589, 196] width 280 height 293
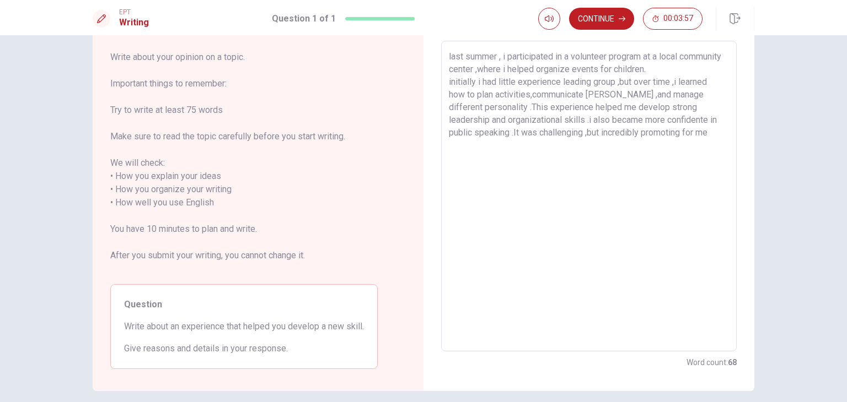
click at [599, 94] on textarea "last summer , i participated in a volunteer program at a local community center…" at bounding box center [589, 196] width 280 height 293
click at [479, 133] on textarea "last summer , i participated in a volunteer program at a local community center…" at bounding box center [589, 196] width 280 height 293
click at [533, 133] on textarea "last summer , i participated in a volunteer program at a local community center…" at bounding box center [589, 196] width 280 height 293
click at [550, 147] on textarea "last summer , i participated in a volunteer program at a local community center…" at bounding box center [589, 196] width 280 height 293
drag, startPoint x: 708, startPoint y: 144, endPoint x: 692, endPoint y: 152, distance: 17.3
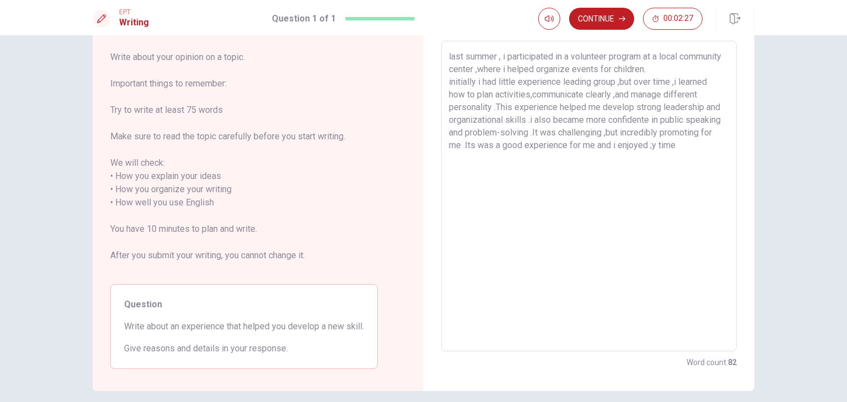
click at [707, 144] on textarea "last summer , i participated in a volunteer program at a local community center…" at bounding box center [589, 196] width 280 height 293
click at [686, 162] on textarea "last summer , i participated in a volunteer program at a local community center…" at bounding box center [589, 196] width 280 height 293
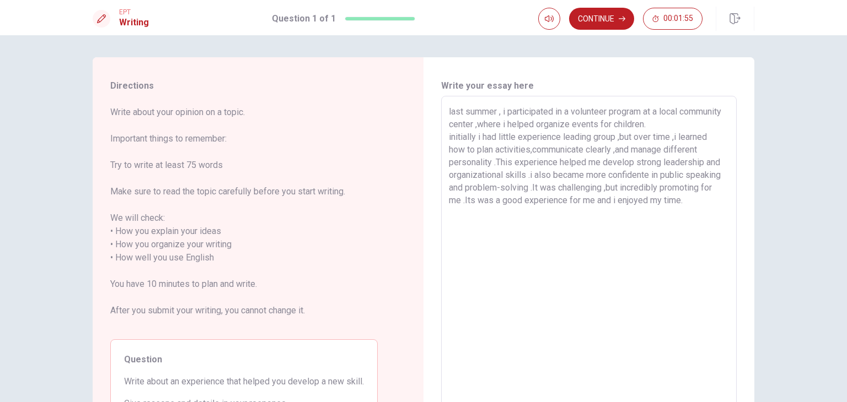
click at [449, 136] on textarea "last summer , i participated in a volunteer program at a local community center…" at bounding box center [589, 251] width 280 height 293
click at [677, 133] on textarea "last summer , i participated in a volunteer program at a local community center…" at bounding box center [589, 251] width 280 height 293
click at [648, 197] on textarea "last summer , i participated in a volunteer program at a local community center…" at bounding box center [589, 251] width 280 height 293
drag, startPoint x: 553, startPoint y: 202, endPoint x: 553, endPoint y: 213, distance: 11.0
click at [553, 213] on textarea "last summer , i participated in a volunteer program at a local community center…" at bounding box center [589, 251] width 280 height 293
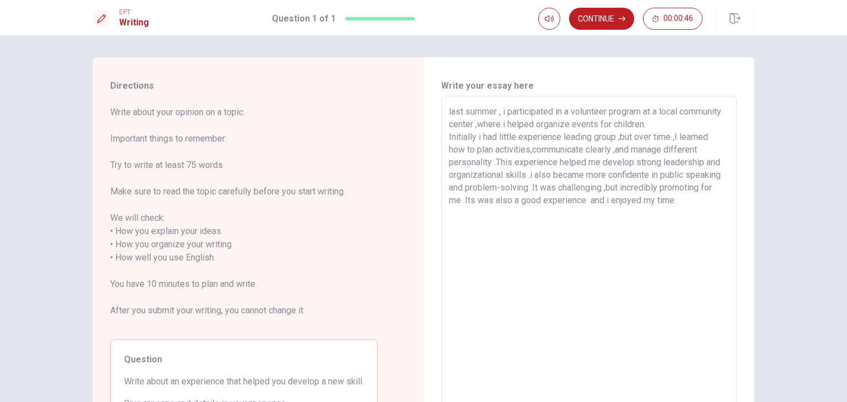
click at [586, 221] on textarea "last summer , i participated in a volunteer program at a local community center…" at bounding box center [589, 251] width 280 height 293
click at [614, 16] on button "Continue" at bounding box center [601, 19] width 65 height 22
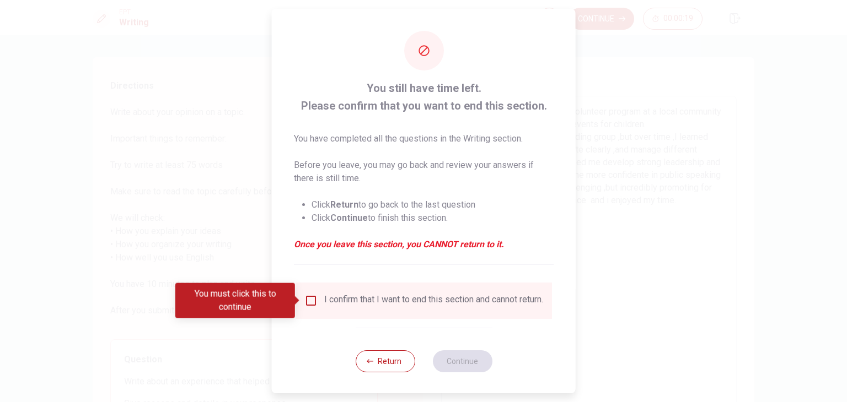
click at [359, 296] on div "I confirm that I want to end this section and cannot return." at bounding box center [433, 300] width 219 height 13
click at [306, 303] on input "You must click this to continue" at bounding box center [310, 300] width 13 height 13
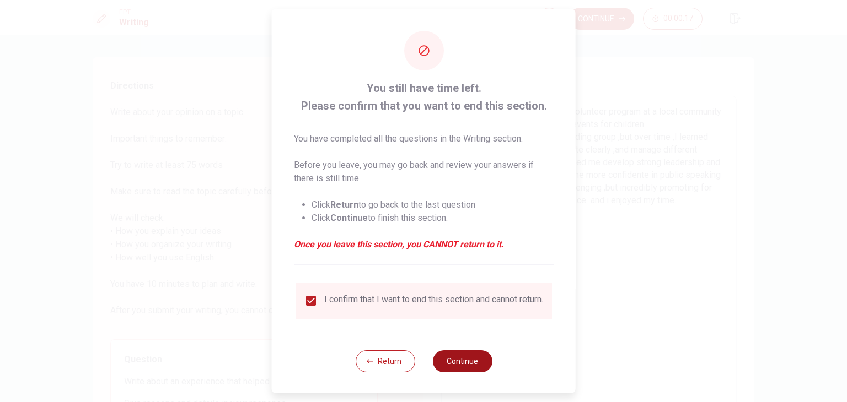
click at [457, 371] on button "Continue" at bounding box center [462, 362] width 60 height 22
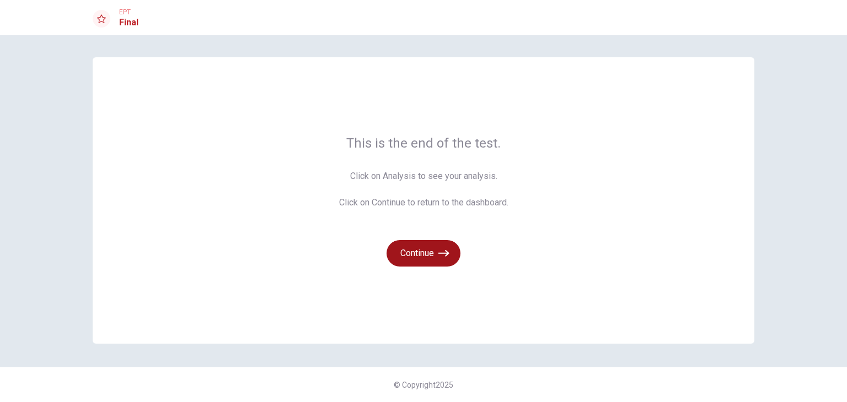
click at [440, 251] on icon "button" at bounding box center [443, 253] width 11 height 11
